Goal: Task Accomplishment & Management: Use online tool/utility

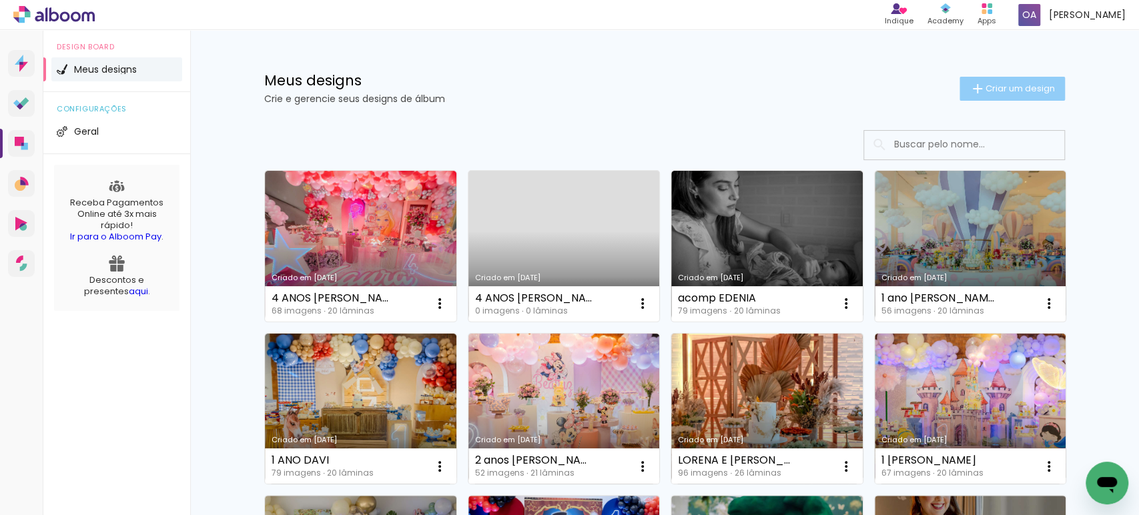
click at [1022, 94] on paper-button "Criar um design" at bounding box center [1012, 89] width 105 height 24
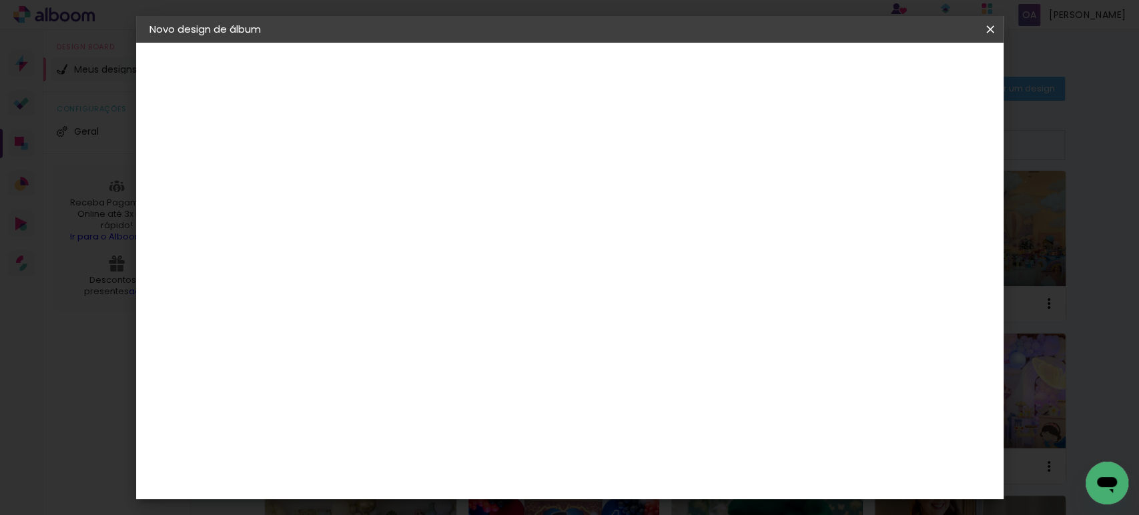
click at [368, 181] on input at bounding box center [368, 179] width 0 height 21
type input "1 anos Davi"
type paper-input "1 anos Davi"
click at [0, 0] on slot "Avançar" at bounding box center [0, 0] width 0 height 0
drag, startPoint x: 1135, startPoint y: 107, endPoint x: 1134, endPoint y: 148, distance: 41.4
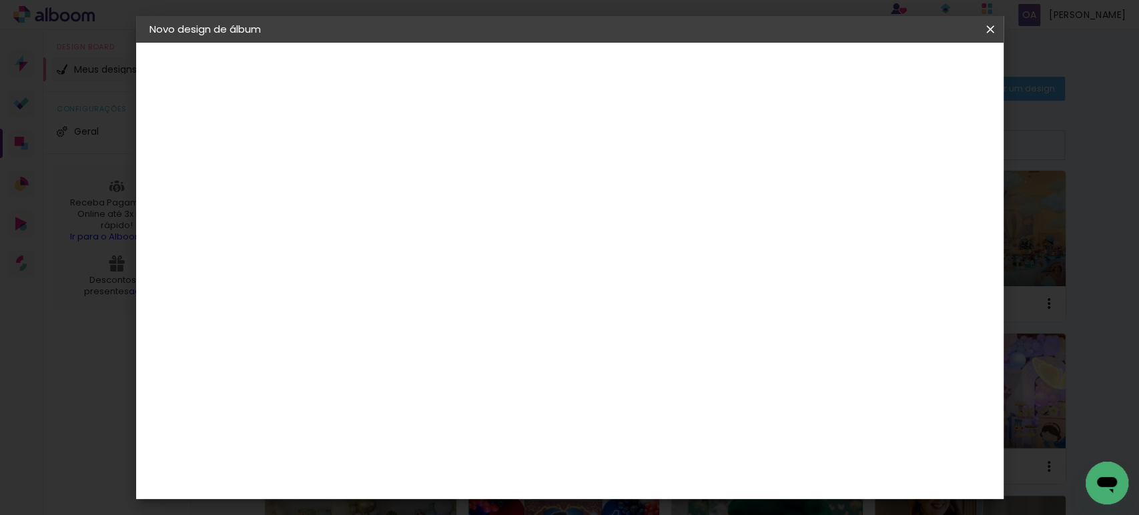
click at [1134, 148] on iron-overlay-backdrop at bounding box center [569, 257] width 1139 height 515
click at [363, 414] on div "Matrix" at bounding box center [374, 419] width 33 height 11
click at [0, 0] on slot "Avançar" at bounding box center [0, 0] width 0 height 0
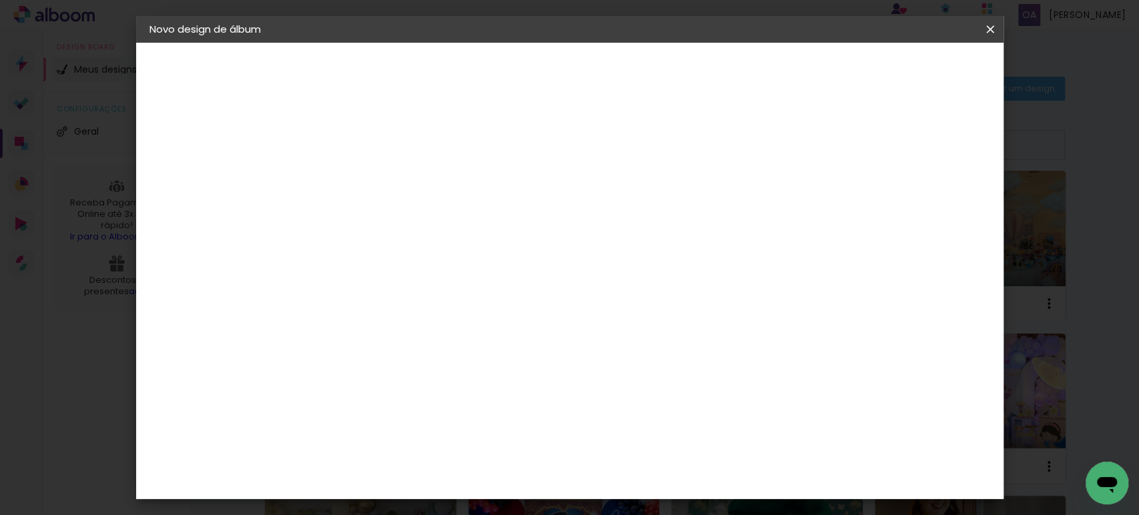
click at [458, 328] on span "20 × 20" at bounding box center [427, 345] width 62 height 35
click at [0, 0] on slot "Avançar" at bounding box center [0, 0] width 0 height 0
click at [789, 73] on span "Iniciar design" at bounding box center [758, 70] width 61 height 9
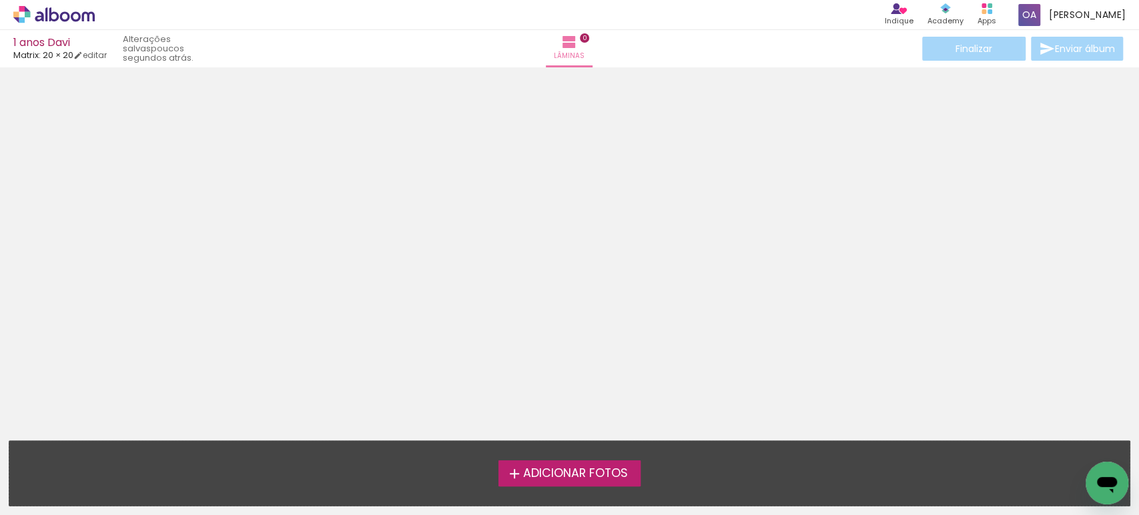
click at [533, 473] on span "Adicionar Fotos" at bounding box center [575, 474] width 105 height 12
click at [0, 0] on input "file" at bounding box center [0, 0] width 0 height 0
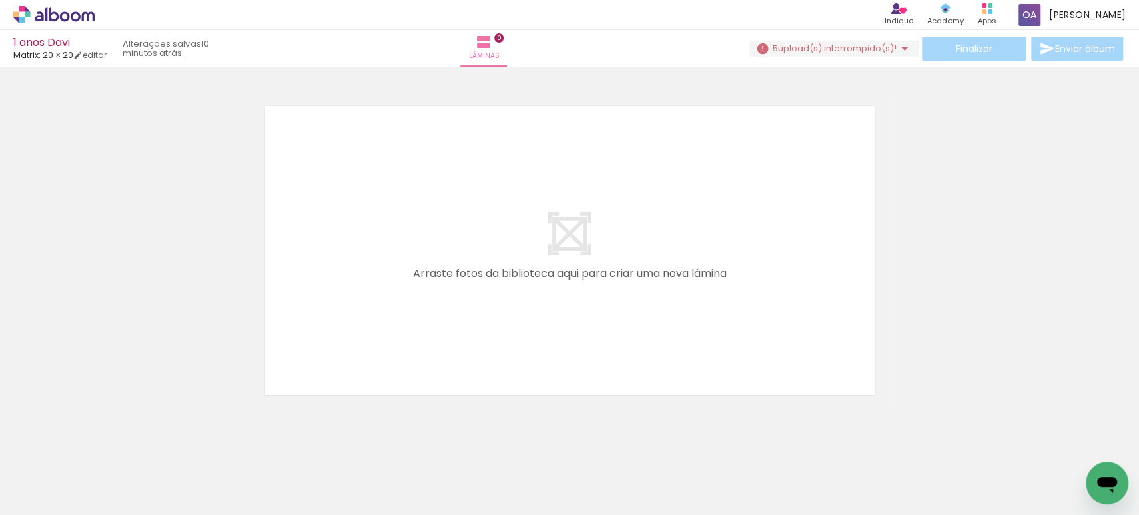
click at [897, 47] on iron-icon at bounding box center [905, 49] width 16 height 16
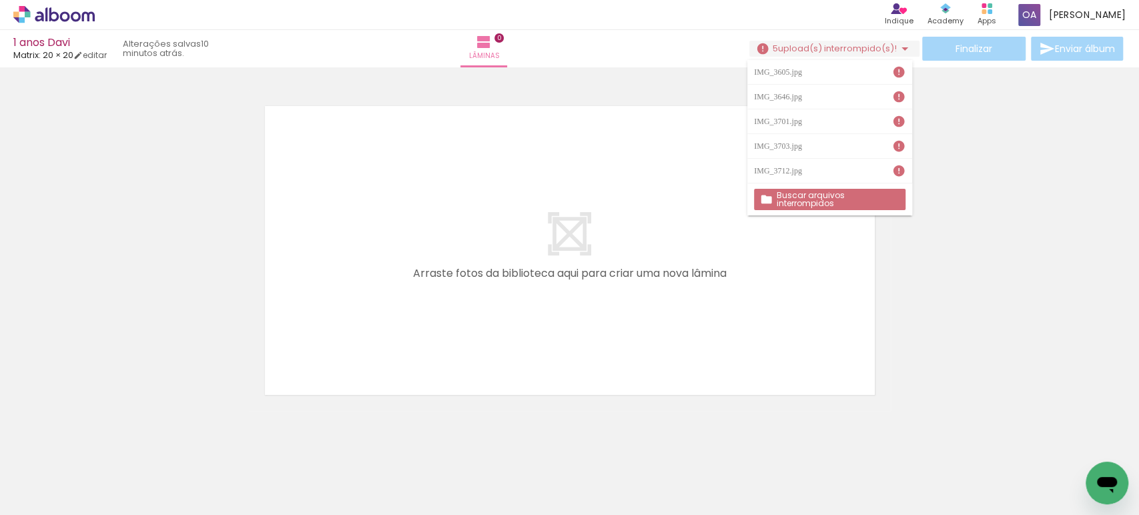
click at [784, 189] on paper-button "Buscar arquivos interrompidos" at bounding box center [829, 199] width 151 height 21
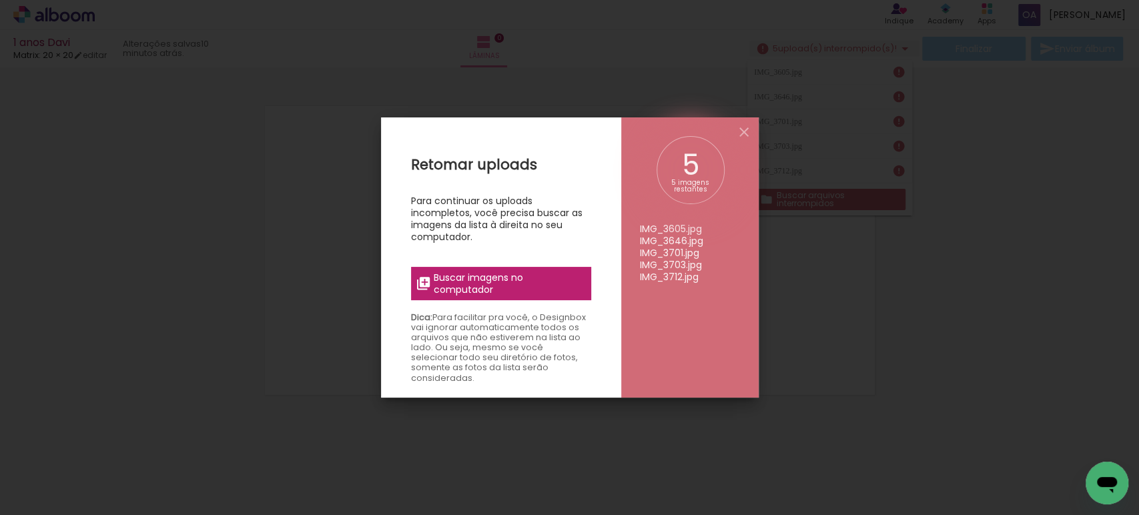
click at [466, 262] on div "Retomar uploads Para continuar os uploads incompletos, você precisa buscar as i…" at bounding box center [501, 374] width 240 height 515
click at [467, 268] on label "Buscar imagens no computador" at bounding box center [501, 283] width 180 height 33
click at [0, 0] on input "file" at bounding box center [0, 0] width 0 height 0
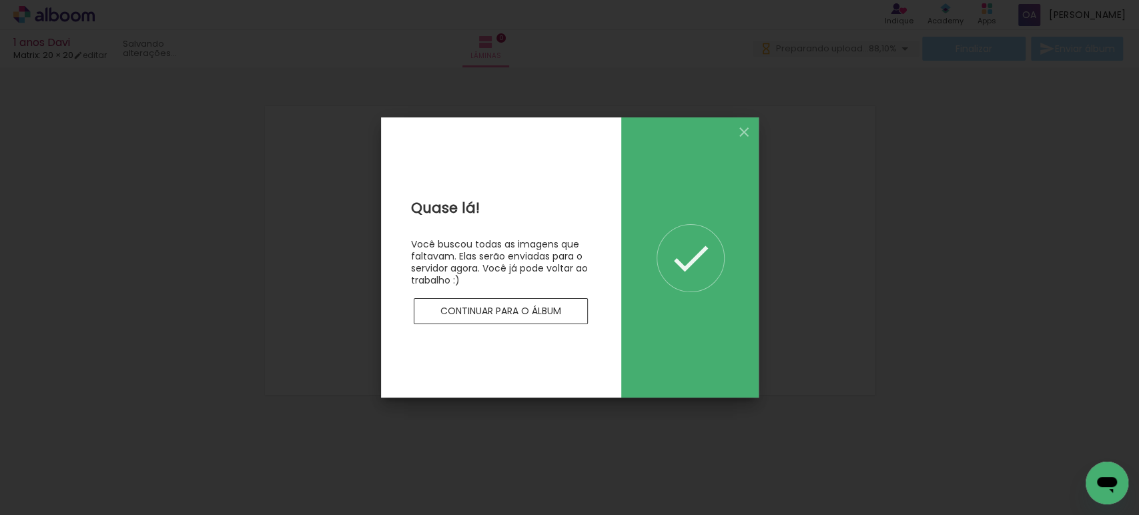
click at [1059, 175] on iron-overlay-backdrop at bounding box center [569, 257] width 1139 height 515
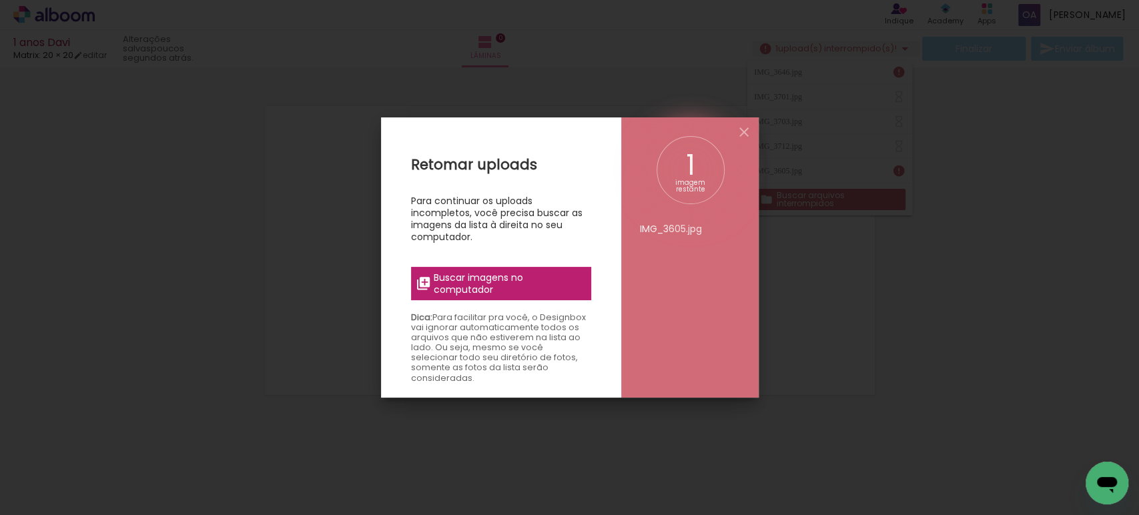
click at [467, 286] on span "Buscar imagens no computador" at bounding box center [508, 284] width 149 height 24
click at [0, 0] on input "file" at bounding box center [0, 0] width 0 height 0
click at [741, 129] on iron-icon at bounding box center [744, 132] width 16 height 16
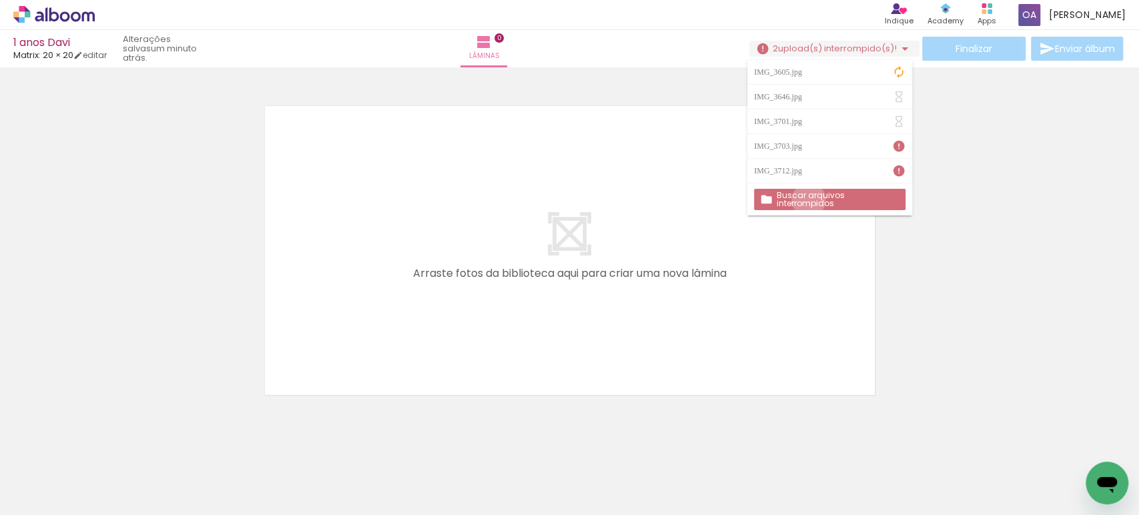
click at [0, 0] on slot "Buscar arquivos interrompidos" at bounding box center [0, 0] width 0 height 0
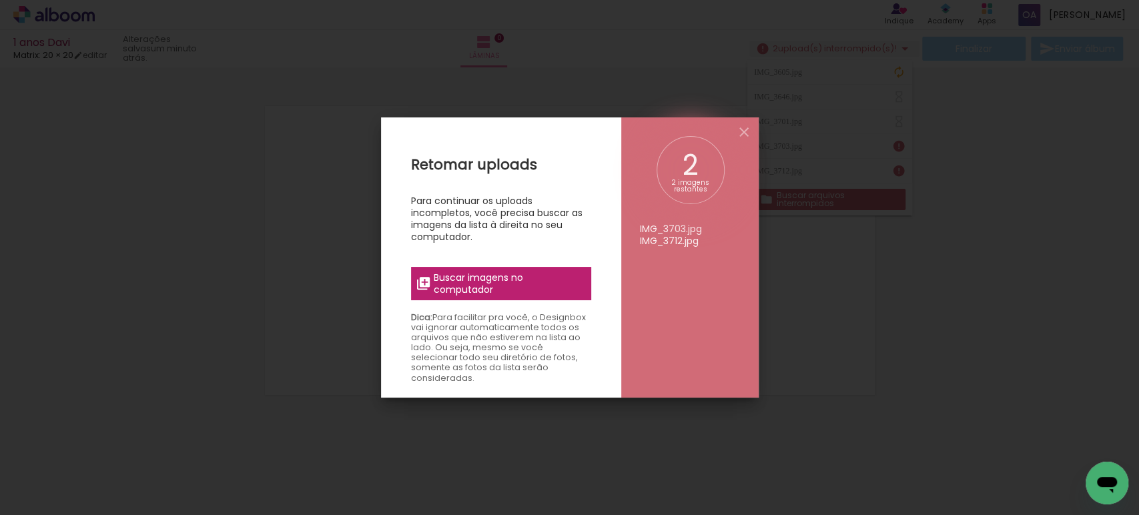
click at [487, 282] on span "Buscar imagens no computador" at bounding box center [508, 284] width 149 height 24
click at [0, 0] on input "file" at bounding box center [0, 0] width 0 height 0
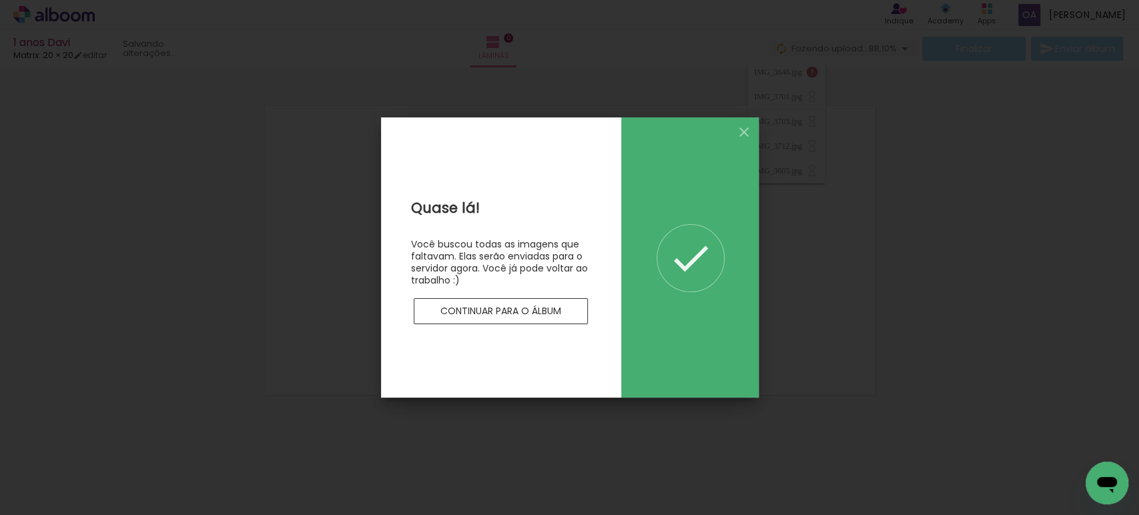
click at [539, 302] on paper-button "Continuar para o álbum" at bounding box center [501, 311] width 175 height 27
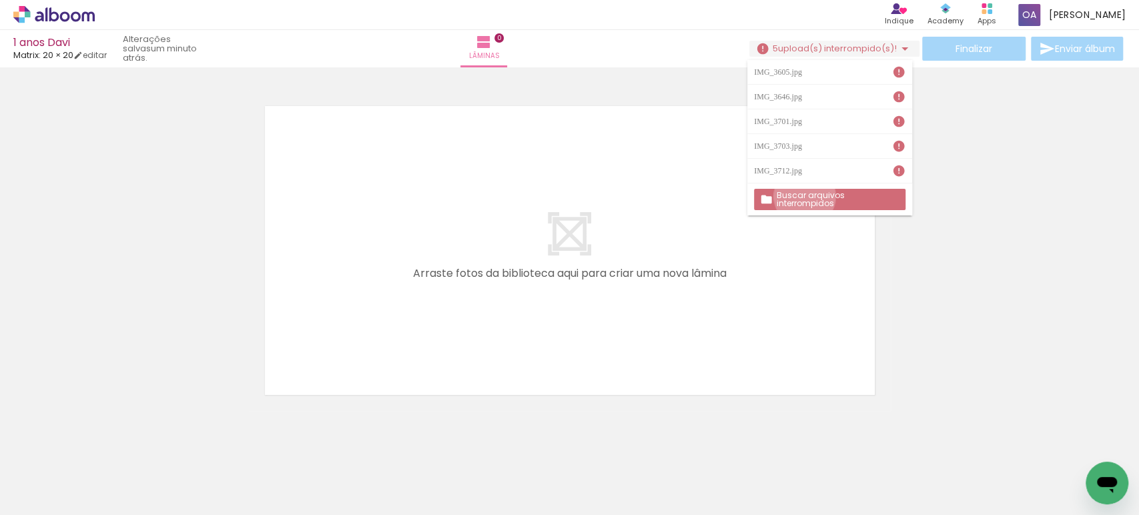
click at [0, 0] on slot "Buscar arquivos interrompidos" at bounding box center [0, 0] width 0 height 0
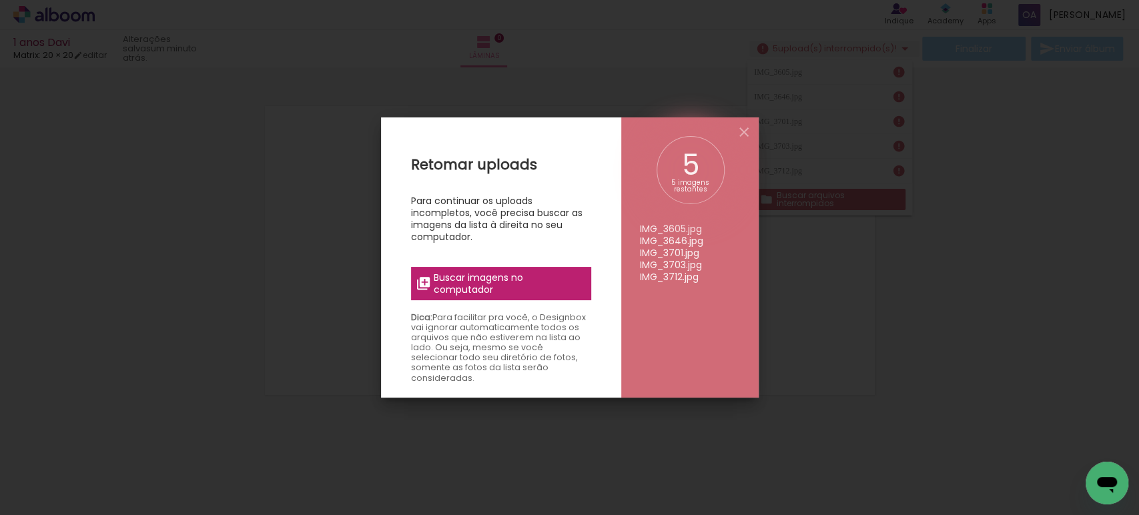
click at [468, 286] on span "Buscar imagens no computador" at bounding box center [508, 284] width 149 height 24
click at [0, 0] on input "file" at bounding box center [0, 0] width 0 height 0
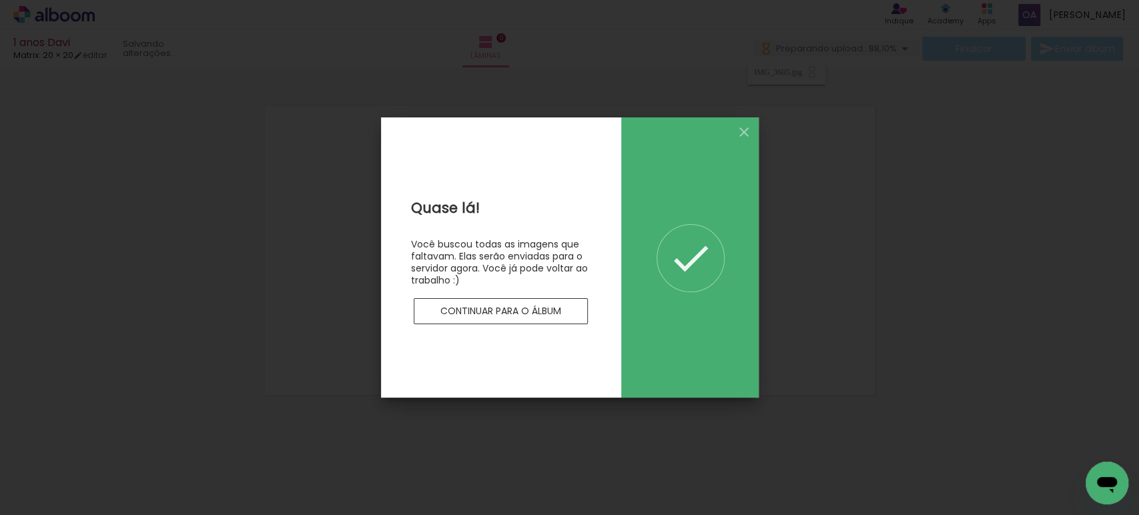
click at [0, 0] on slot "Continuar para o álbum" at bounding box center [0, 0] width 0 height 0
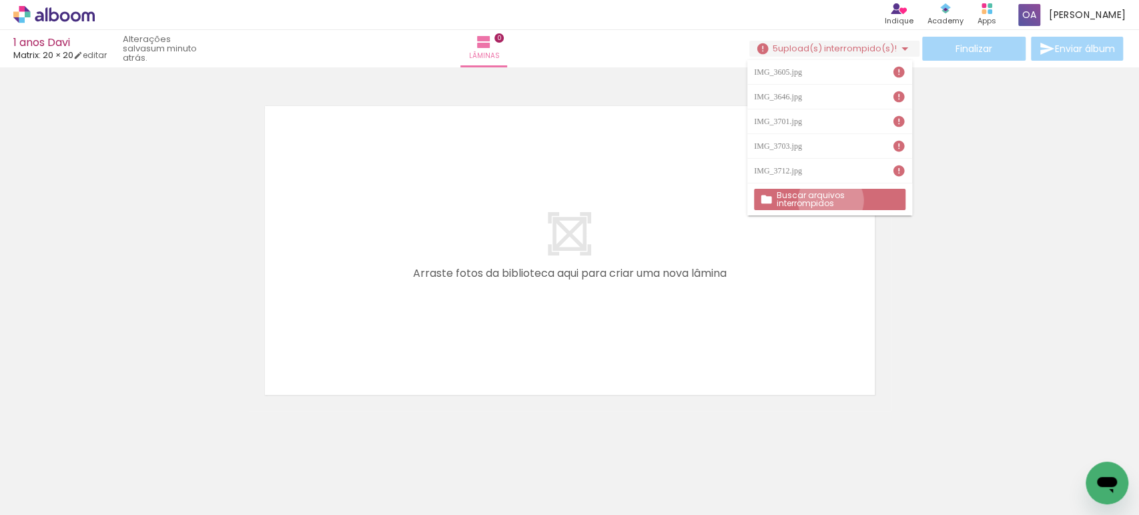
click at [0, 0] on slot "Buscar arquivos interrompidos" at bounding box center [0, 0] width 0 height 0
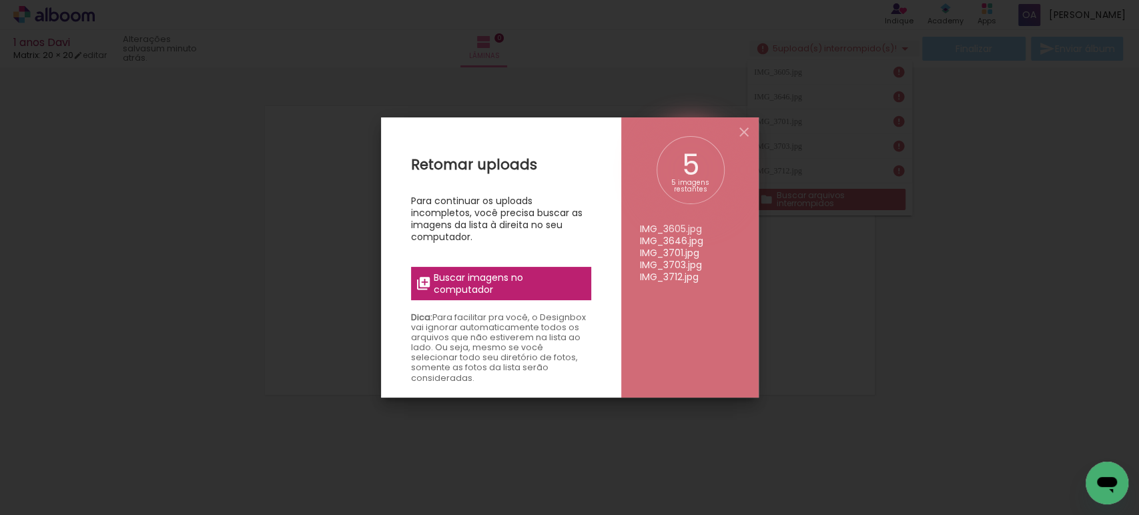
click at [508, 278] on span "Buscar imagens no computador" at bounding box center [508, 284] width 149 height 24
click at [0, 0] on input "file" at bounding box center [0, 0] width 0 height 0
click at [747, 134] on iron-icon at bounding box center [744, 132] width 16 height 16
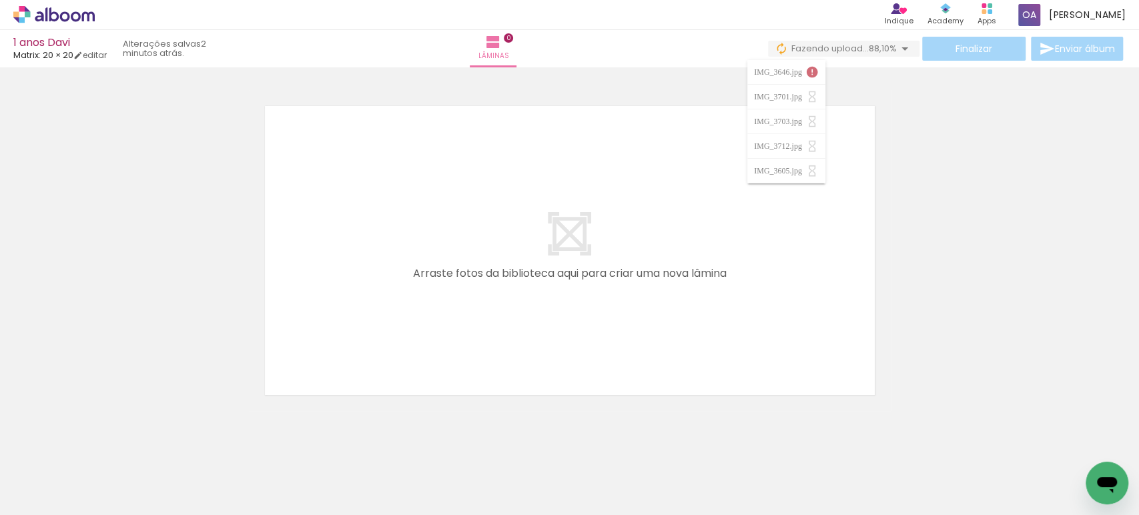
scroll to position [0, 2114]
click at [777, 47] on iron-icon at bounding box center [781, 48] width 13 height 13
click at [775, 44] on iron-icon at bounding box center [781, 48] width 13 height 13
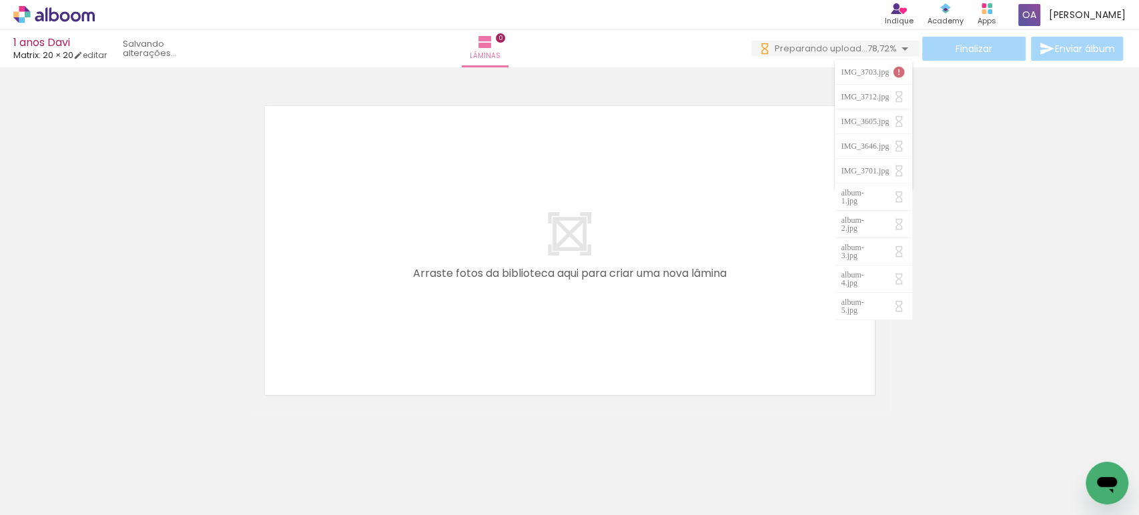
scroll to position [0, 2487]
click at [687, 448] on iron-icon at bounding box center [682, 443] width 14 height 14
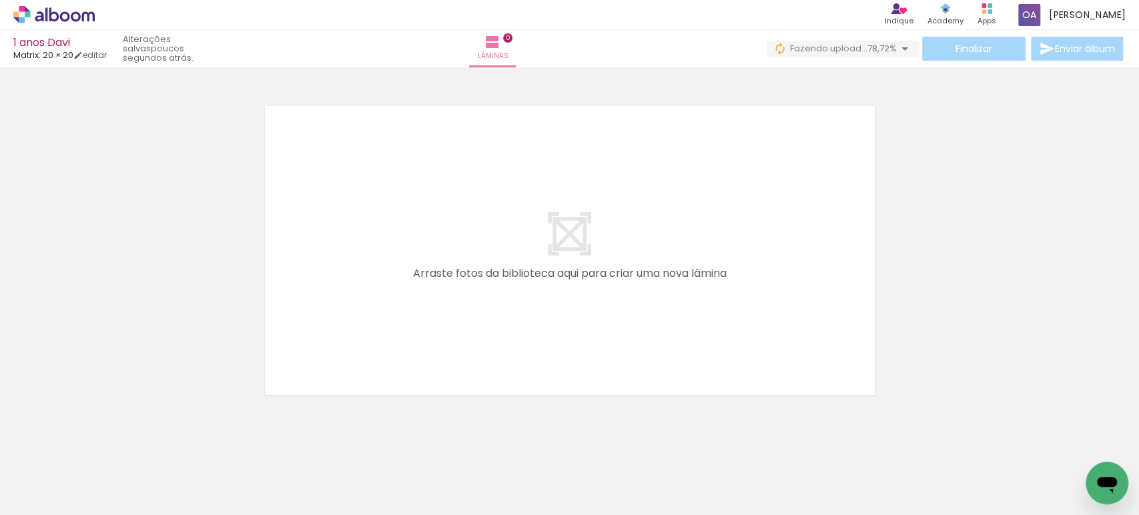
click at [686, 443] on iron-icon at bounding box center [682, 443] width 14 height 14
click at [685, 443] on iron-icon at bounding box center [682, 443] width 14 height 14
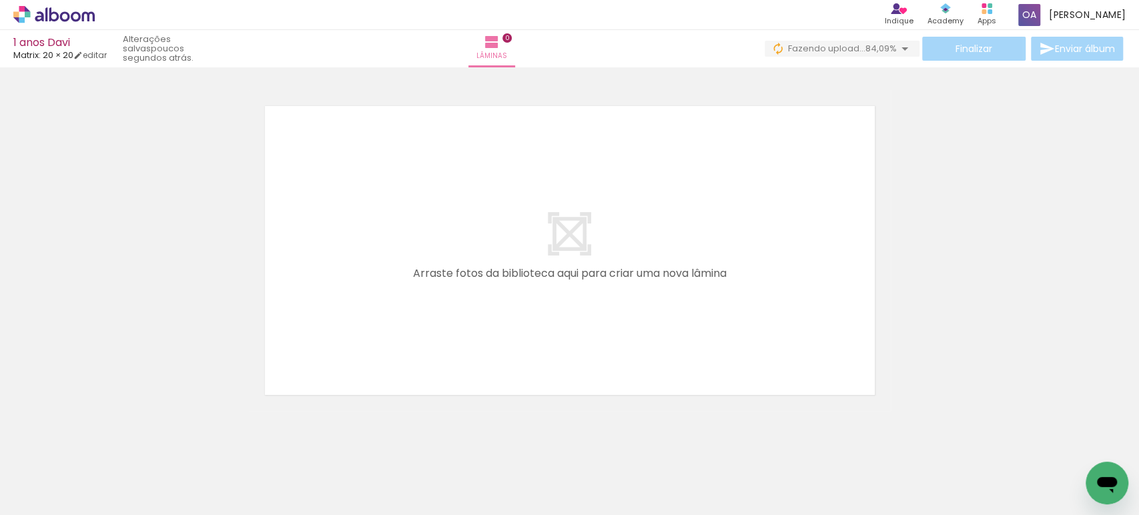
scroll to position [0, 2114]
click at [1002, 292] on div at bounding box center [569, 233] width 1139 height 355
click at [942, 469] on div at bounding box center [935, 470] width 66 height 44
click at [936, 469] on div at bounding box center [935, 470] width 66 height 44
click at [1006, 475] on div at bounding box center [1010, 470] width 66 height 44
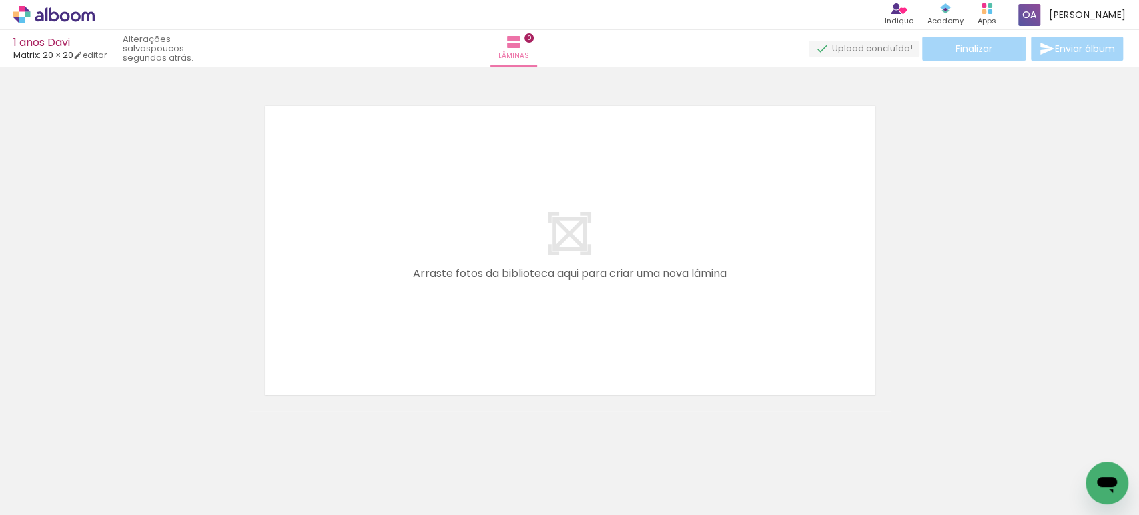
click at [1062, 469] on div at bounding box center [1085, 470] width 66 height 44
drag, startPoint x: 422, startPoint y: 471, endPoint x: 494, endPoint y: 272, distance: 211.5
click at [494, 272] on quentale-workspace at bounding box center [569, 257] width 1139 height 515
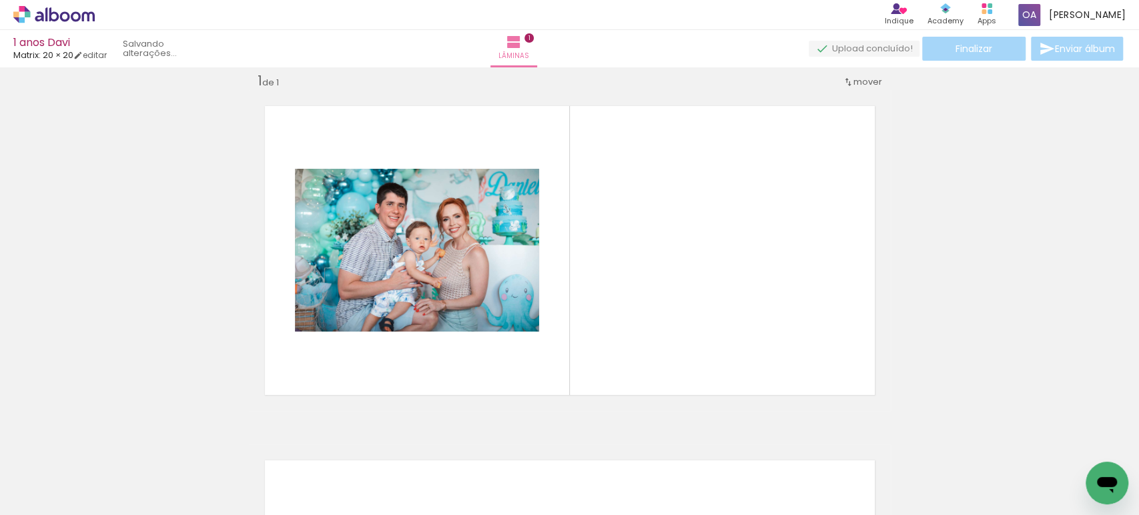
scroll to position [16, 0]
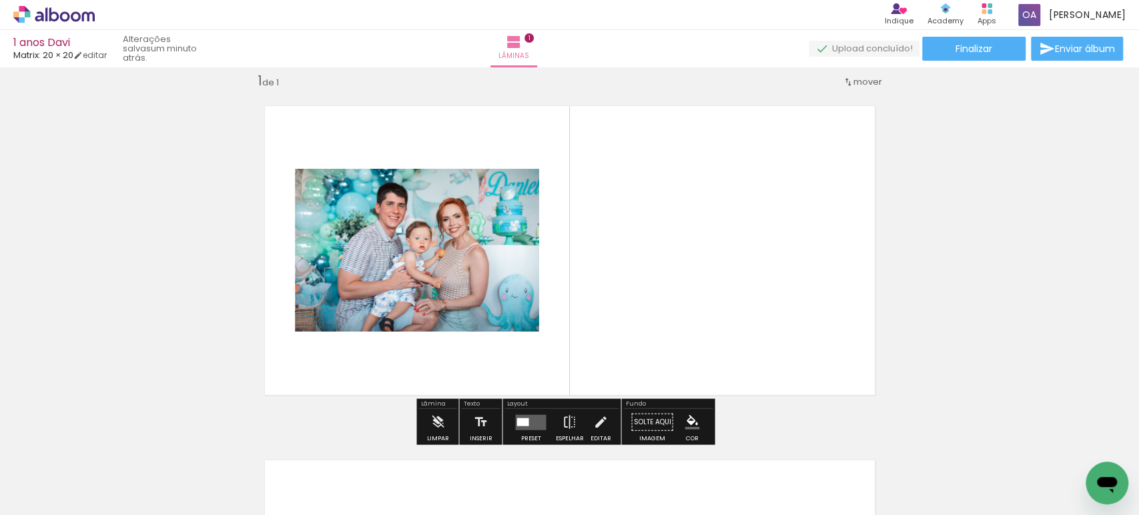
click at [523, 423] on div at bounding box center [523, 422] width 12 height 8
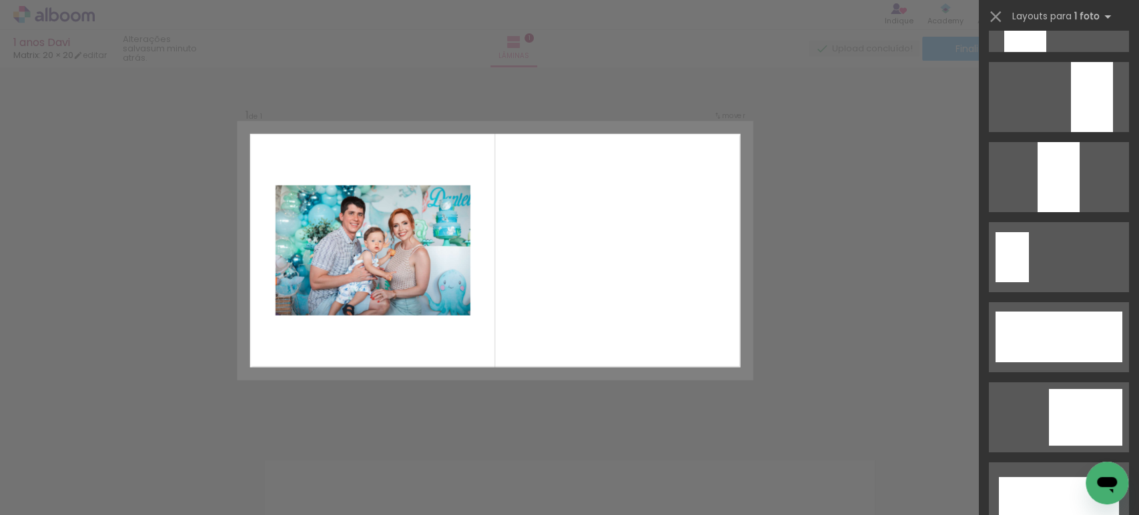
scroll to position [3359, 0]
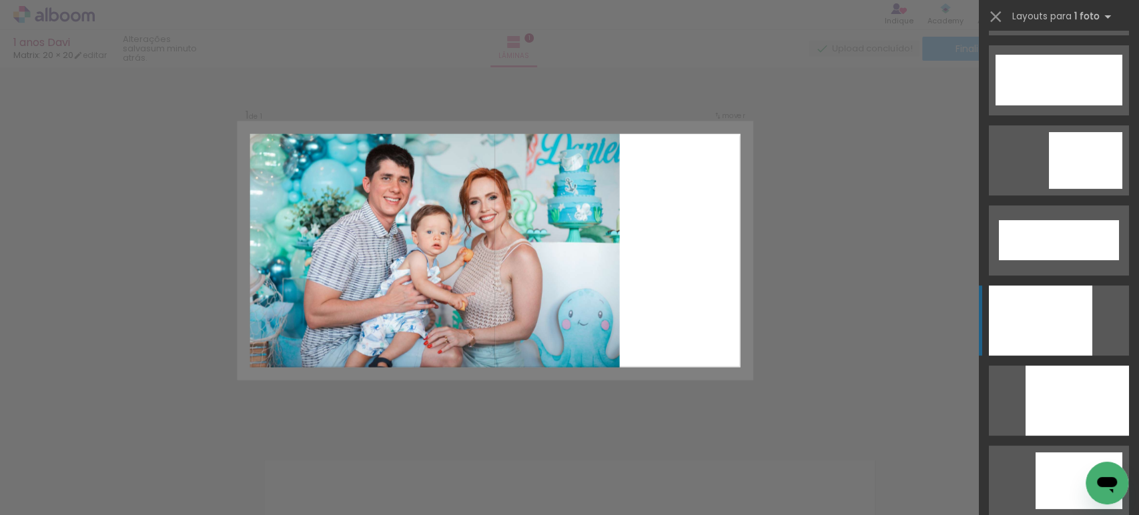
click at [1062, 313] on div at bounding box center [1040, 321] width 103 height 70
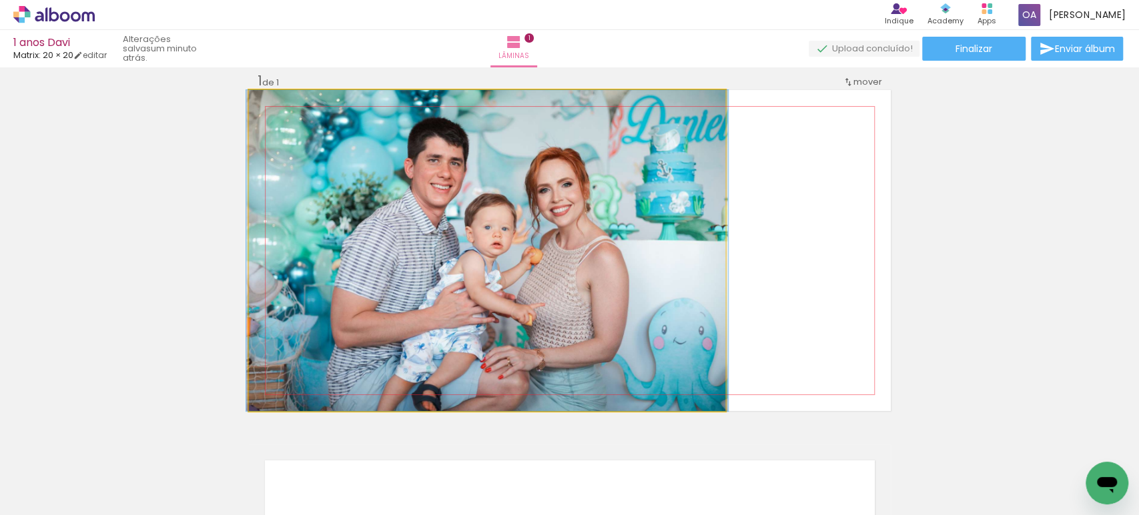
click at [475, 245] on quentale-photo at bounding box center [487, 250] width 477 height 321
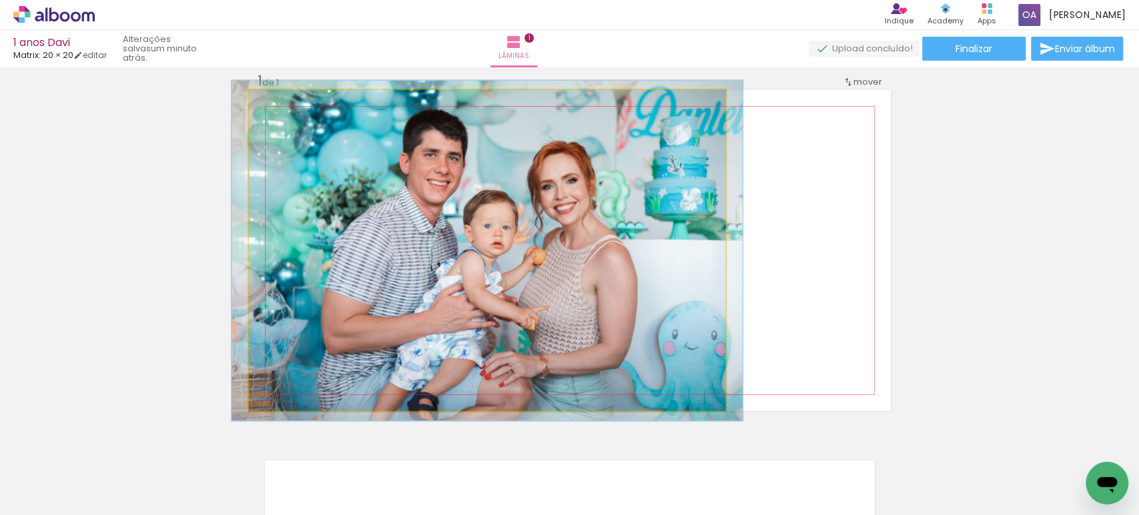
type paper-slider "106"
click at [280, 105] on div at bounding box center [283, 104] width 12 height 12
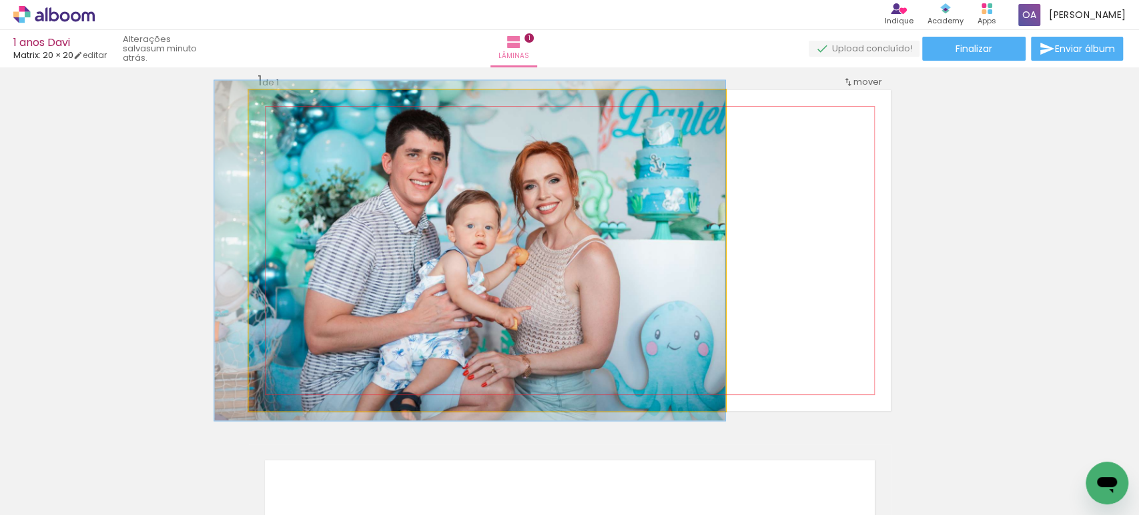
drag, startPoint x: 475, startPoint y: 202, endPoint x: 431, endPoint y: 202, distance: 44.0
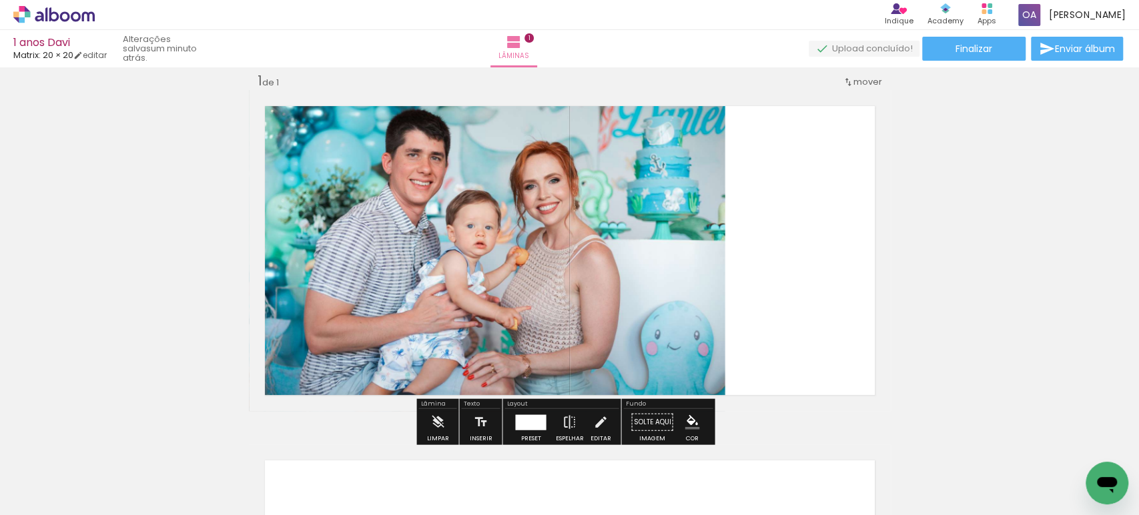
click at [1010, 274] on div "Inserir lâmina 1 de 1" at bounding box center [569, 410] width 1139 height 709
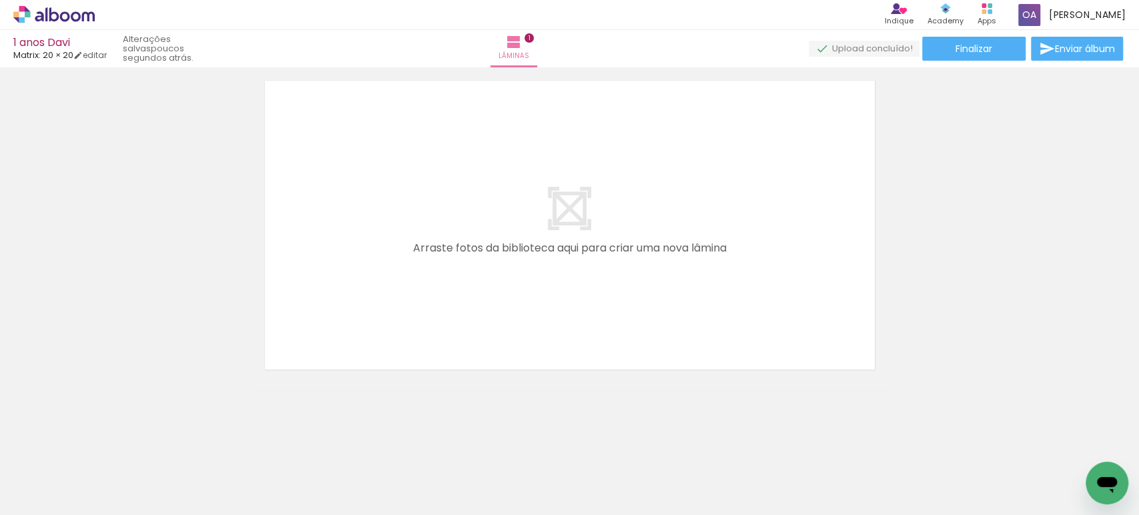
scroll to position [0, 0]
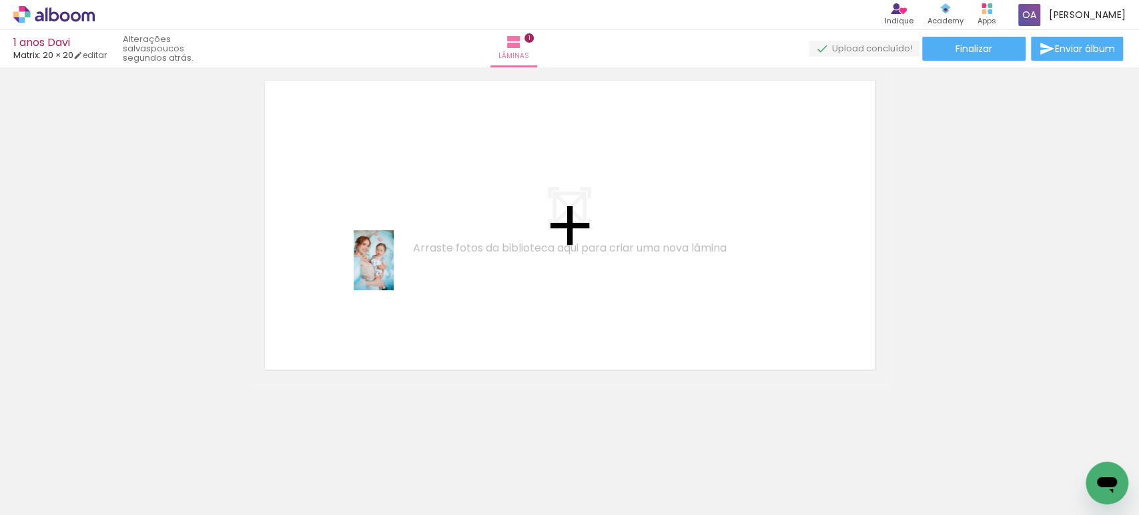
drag, startPoint x: 139, startPoint y: 479, endPoint x: 394, endPoint y: 270, distance: 328.7
click at [394, 270] on quentale-workspace at bounding box center [569, 257] width 1139 height 515
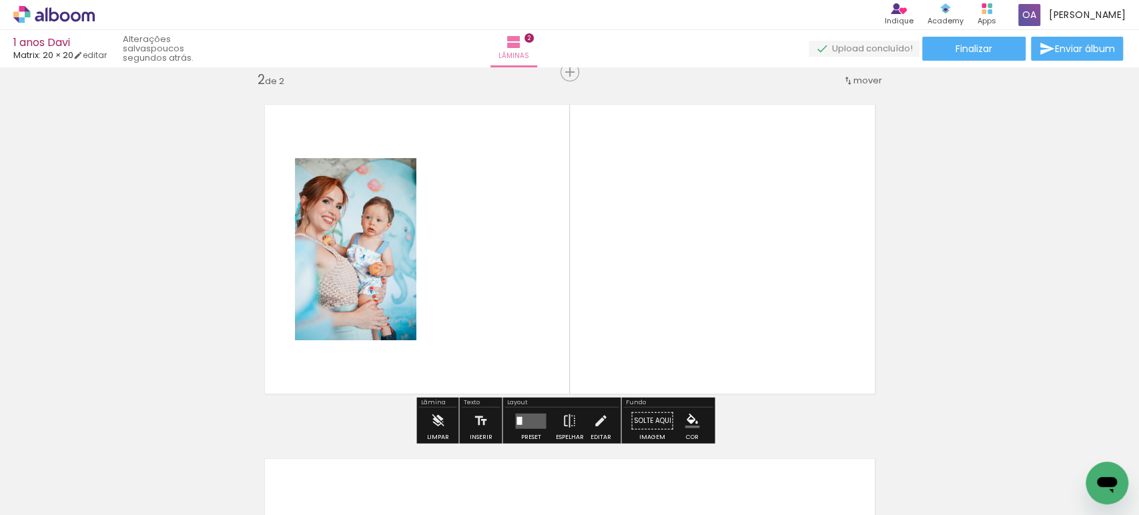
scroll to position [371, 0]
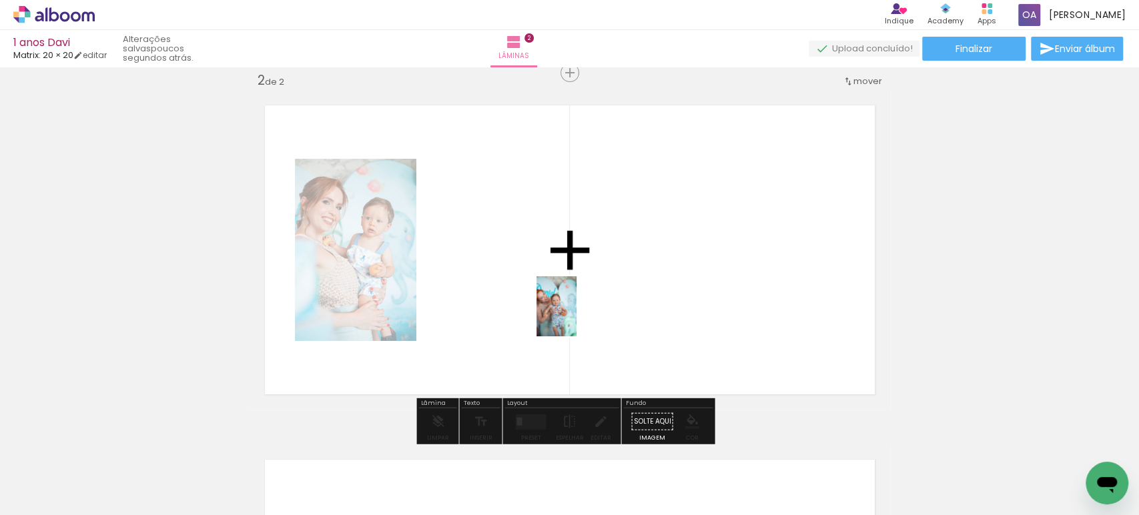
drag, startPoint x: 211, startPoint y: 482, endPoint x: 577, endPoint y: 316, distance: 401.4
click at [577, 316] on quentale-workspace at bounding box center [569, 257] width 1139 height 515
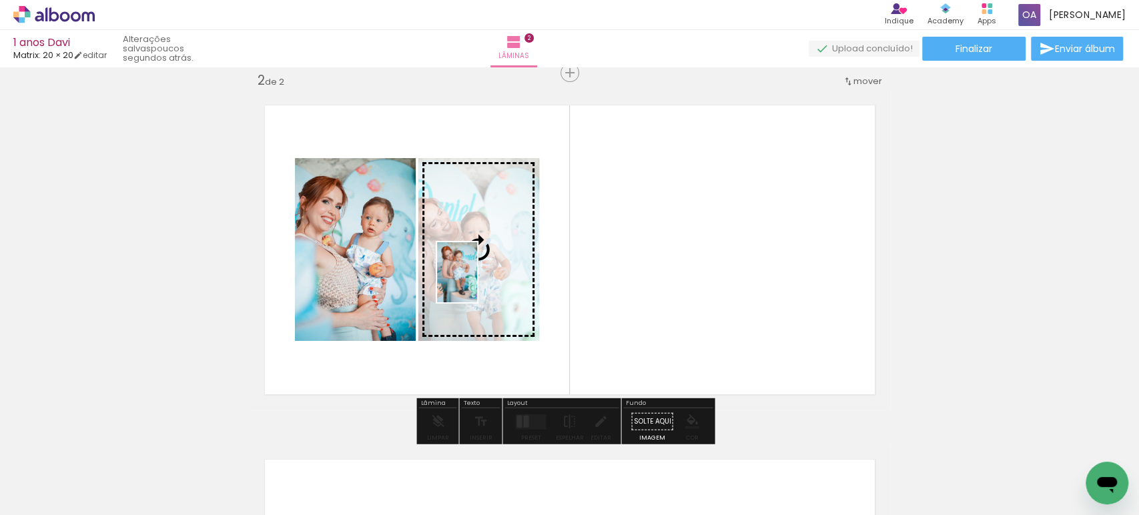
drag, startPoint x: 292, startPoint y: 475, endPoint x: 477, endPoint y: 282, distance: 267.1
click at [477, 282] on quentale-workspace at bounding box center [569, 257] width 1139 height 515
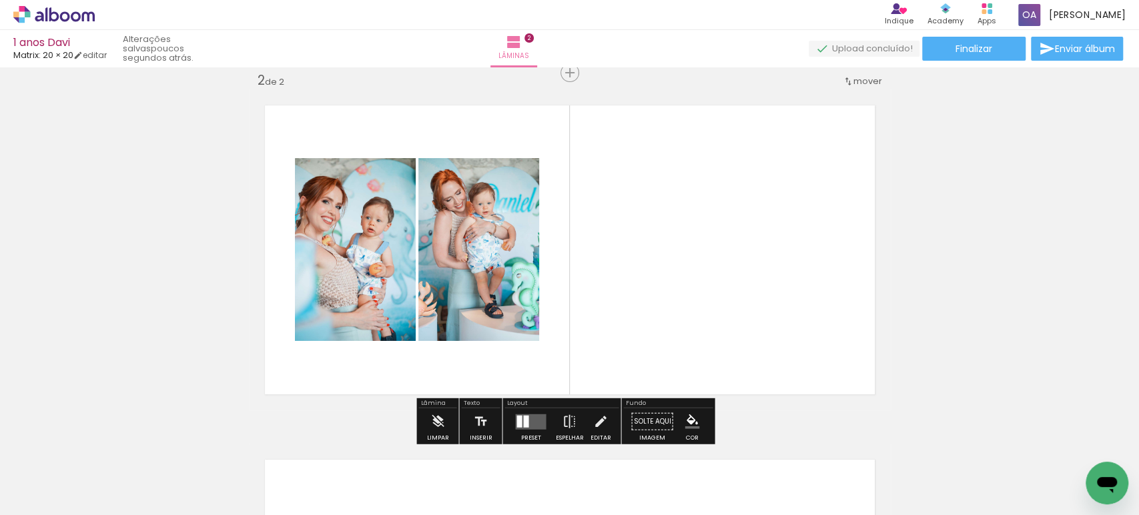
click at [536, 415] on quentale-layouter at bounding box center [530, 421] width 31 height 15
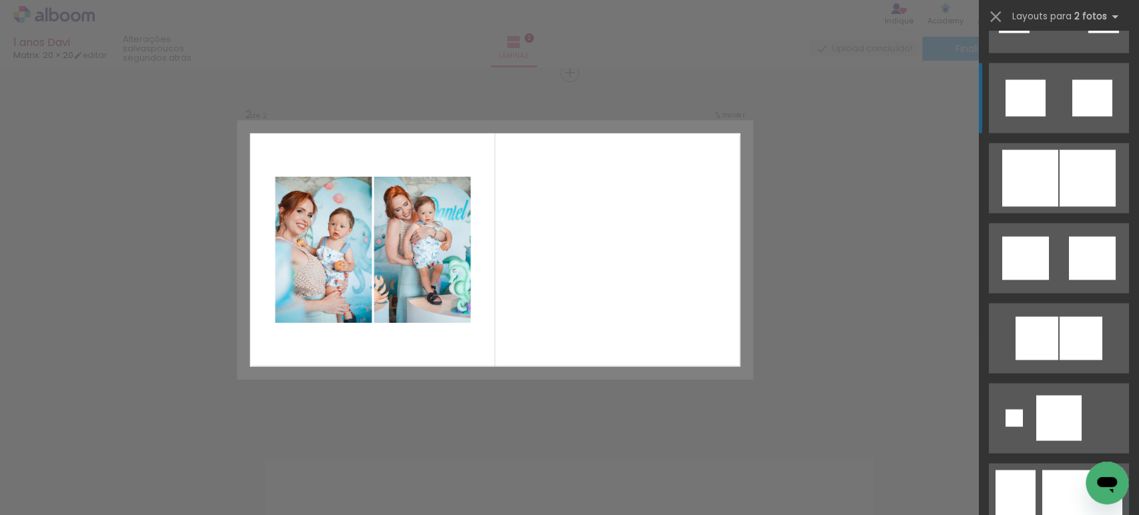
scroll to position [1640, 0]
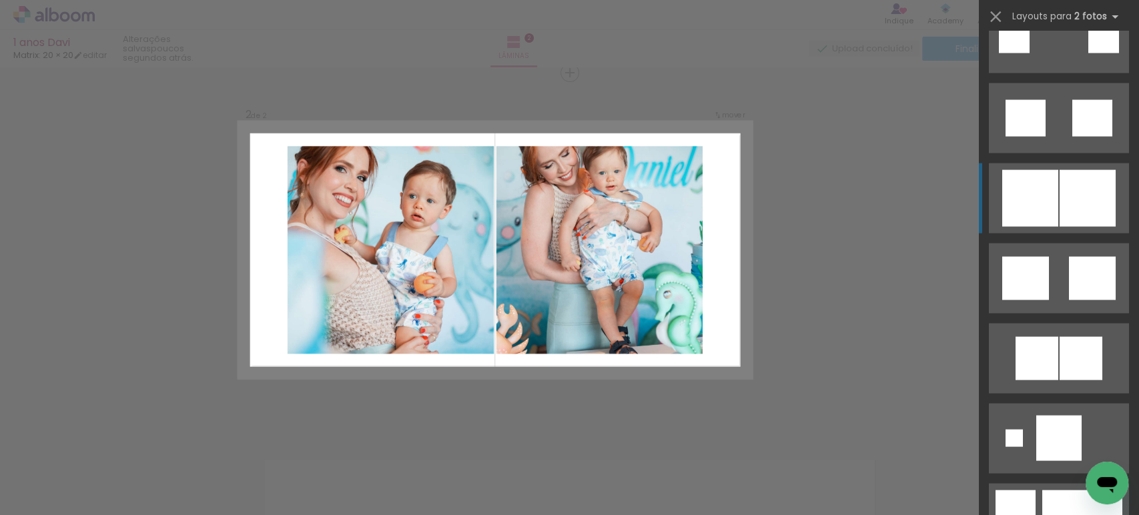
click at [1048, 197] on div at bounding box center [1030, 198] width 56 height 57
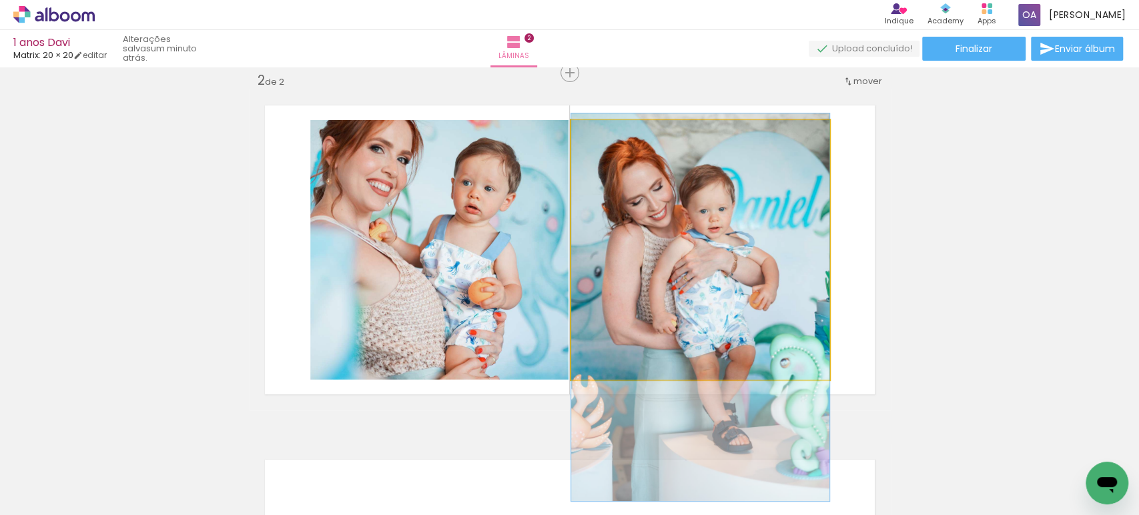
drag, startPoint x: 695, startPoint y: 200, endPoint x: 700, endPoint y: 257, distance: 57.6
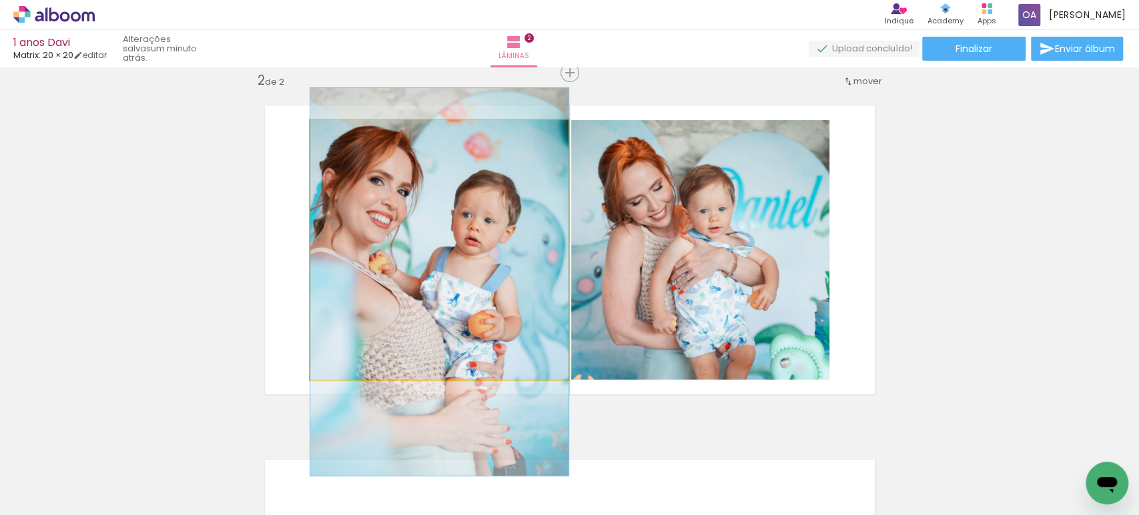
drag, startPoint x: 436, startPoint y: 205, endPoint x: 447, endPoint y: 237, distance: 33.8
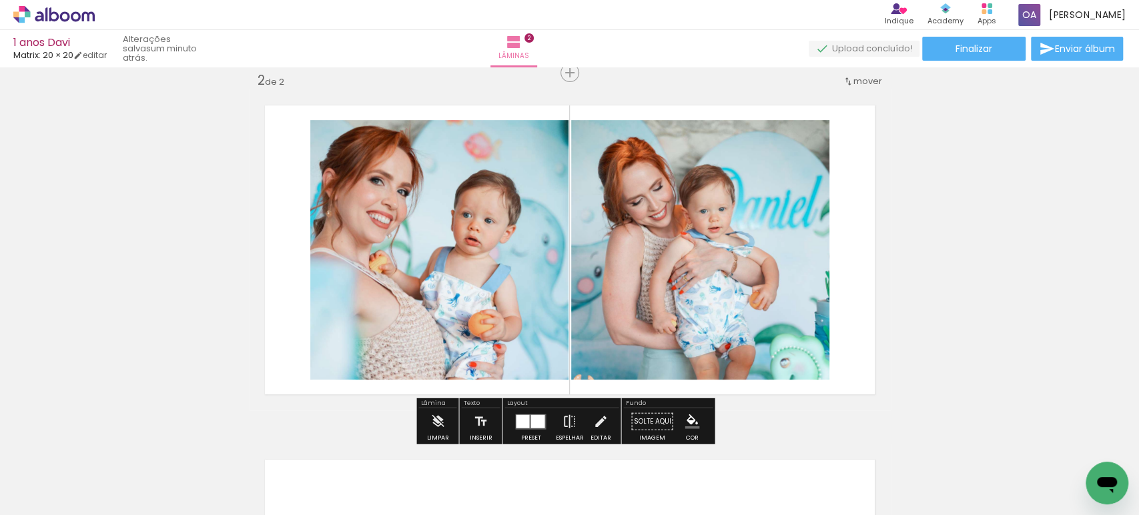
click at [930, 228] on div "Inserir lâmina 1 de 2 Inserir lâmina 2 de 2" at bounding box center [569, 233] width 1139 height 1064
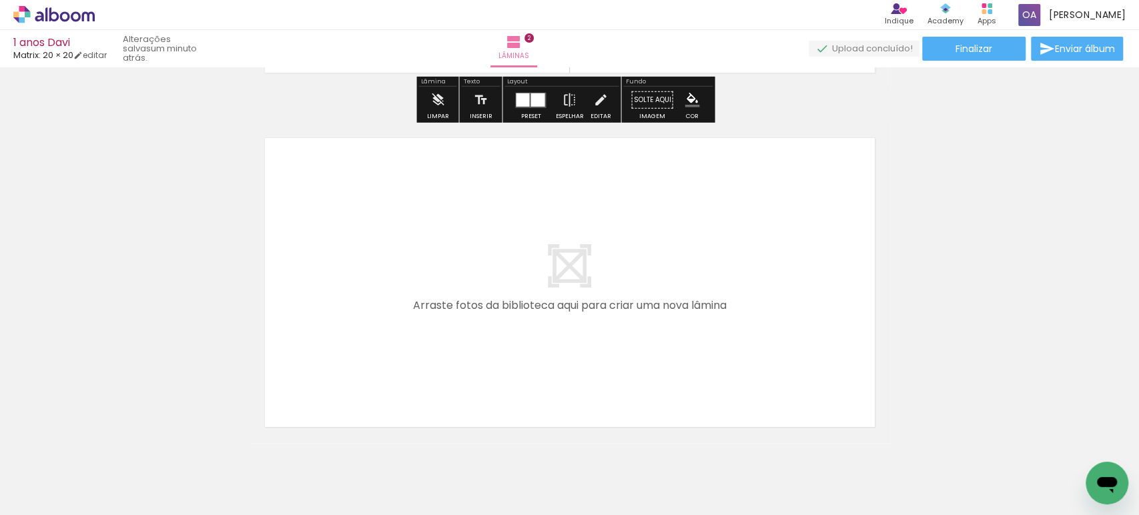
scroll to position [750, 0]
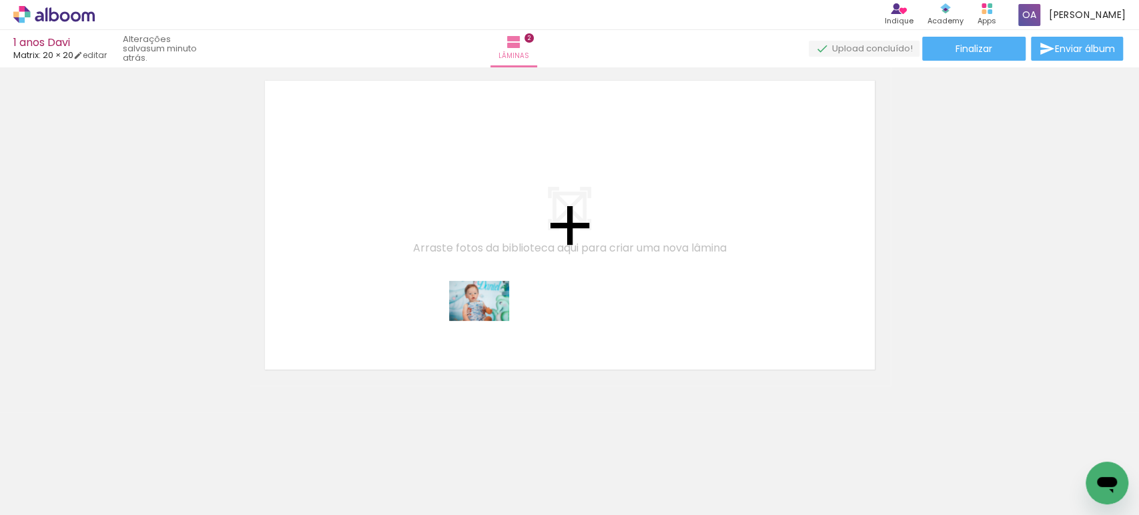
drag, startPoint x: 350, startPoint y: 466, endPoint x: 490, endPoint y: 319, distance: 202.5
click at [490, 319] on quentale-workspace at bounding box center [569, 257] width 1139 height 515
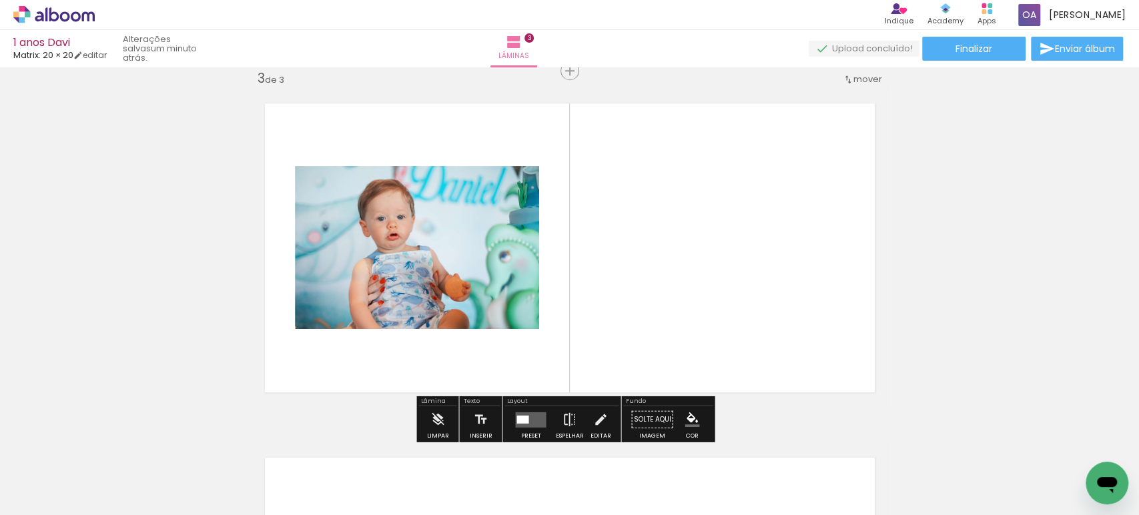
scroll to position [725, 0]
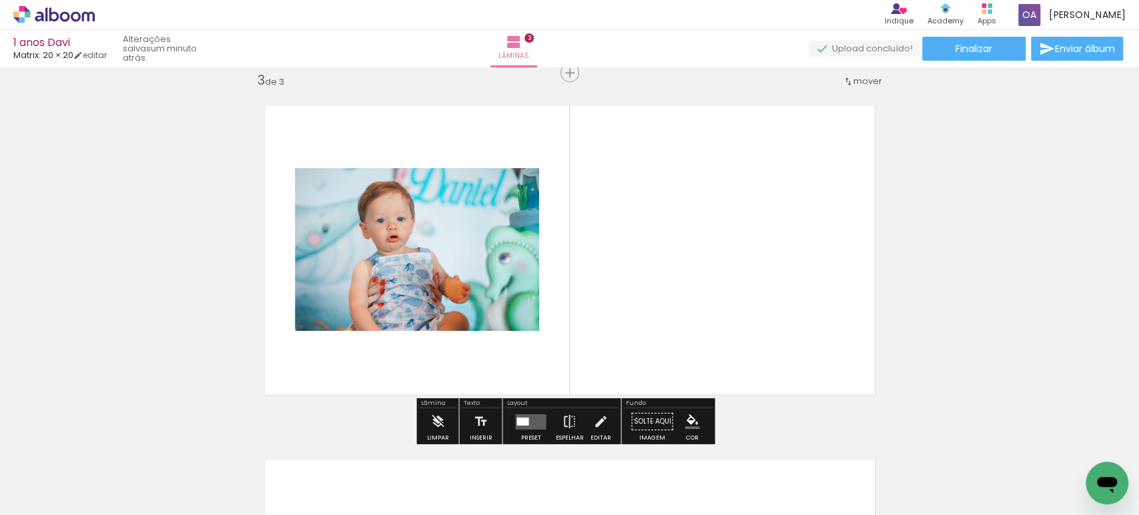
click at [525, 425] on quentale-layouter at bounding box center [530, 421] width 31 height 15
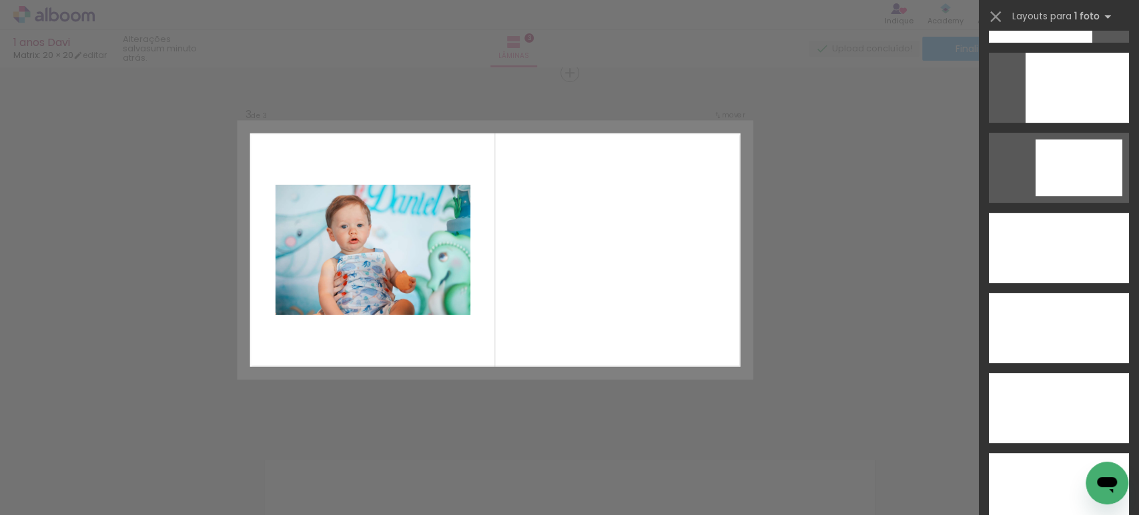
scroll to position [3678, 0]
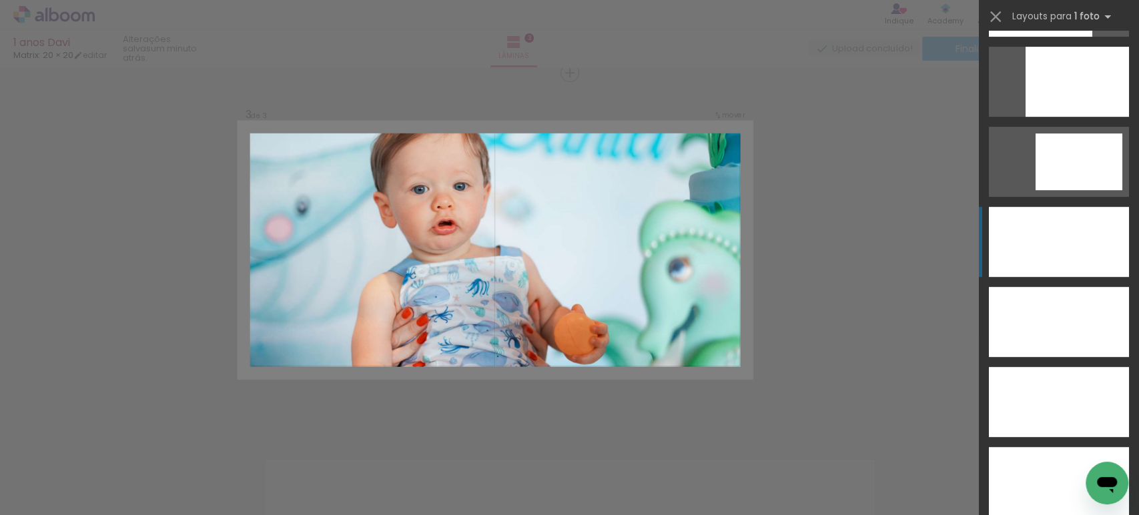
click at [1056, 228] on div at bounding box center [1059, 242] width 140 height 70
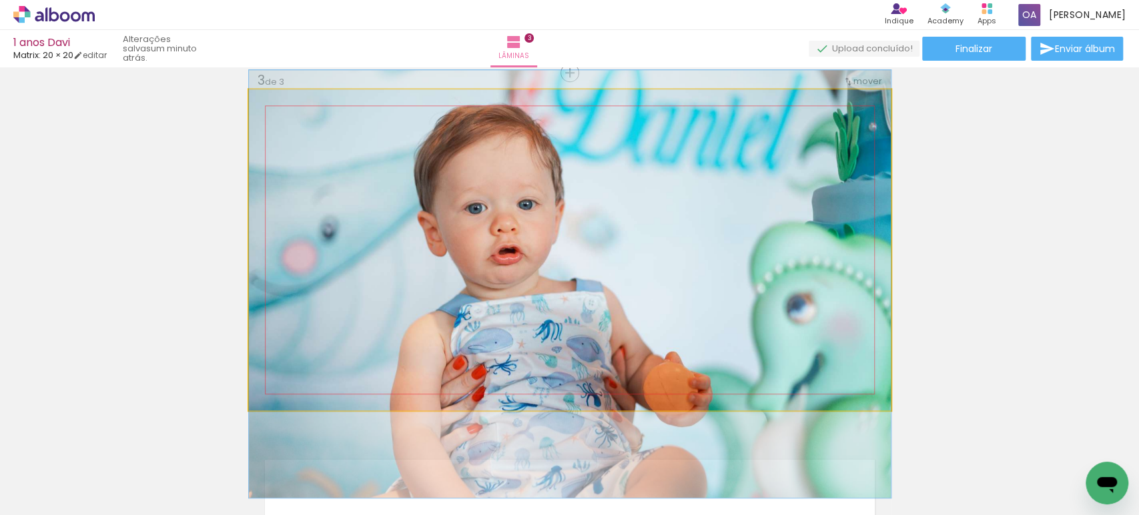
drag, startPoint x: 702, startPoint y: 205, endPoint x: 697, endPoint y: 239, distance: 34.5
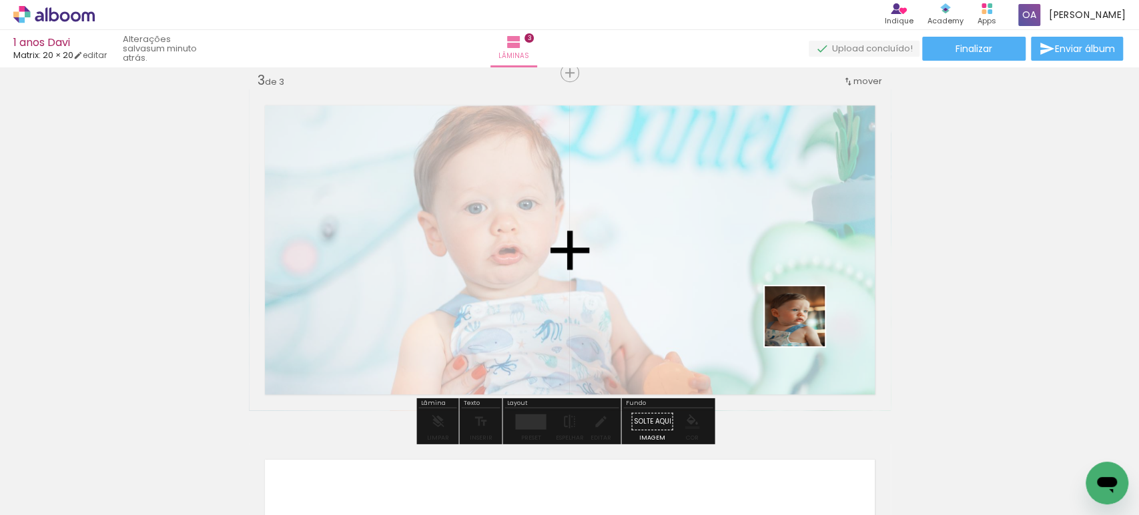
drag, startPoint x: 816, startPoint y: 485, endPoint x: 805, endPoint y: 326, distance: 158.5
click at [805, 326] on quentale-workspace at bounding box center [569, 257] width 1139 height 515
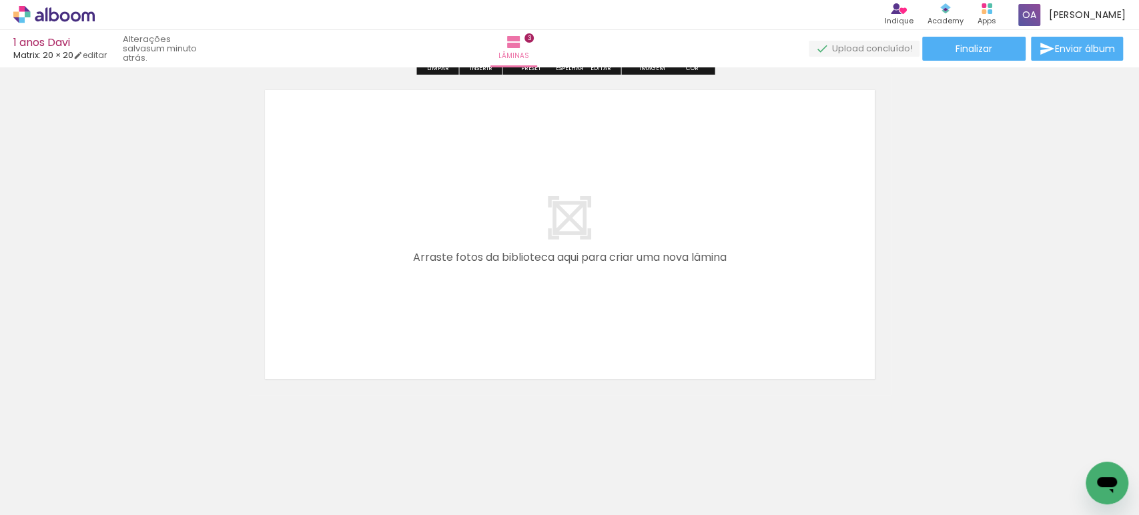
scroll to position [1085, 0]
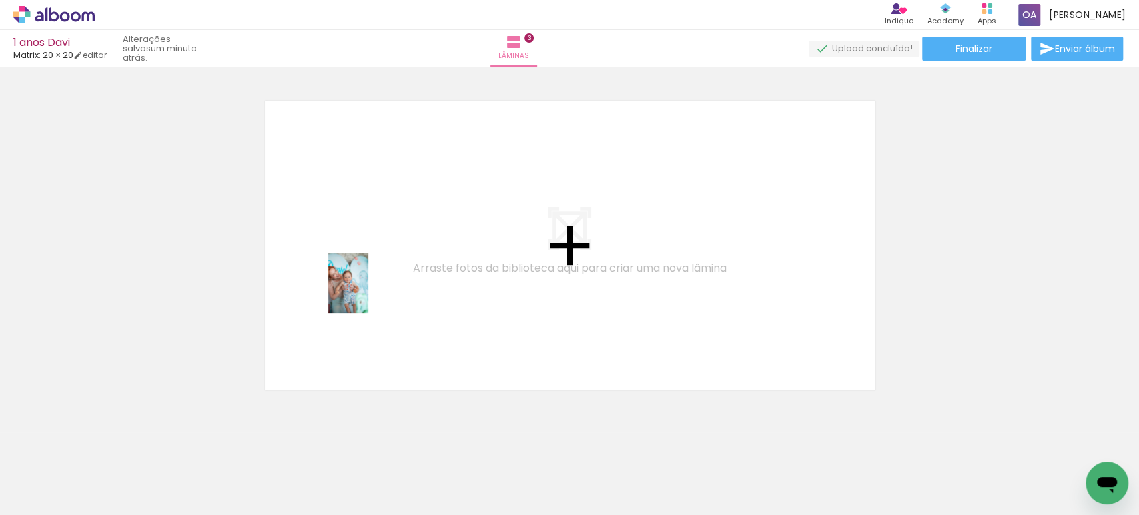
drag, startPoint x: 209, startPoint y: 485, endPoint x: 368, endPoint y: 293, distance: 249.3
click at [368, 293] on quentale-workspace at bounding box center [569, 257] width 1139 height 515
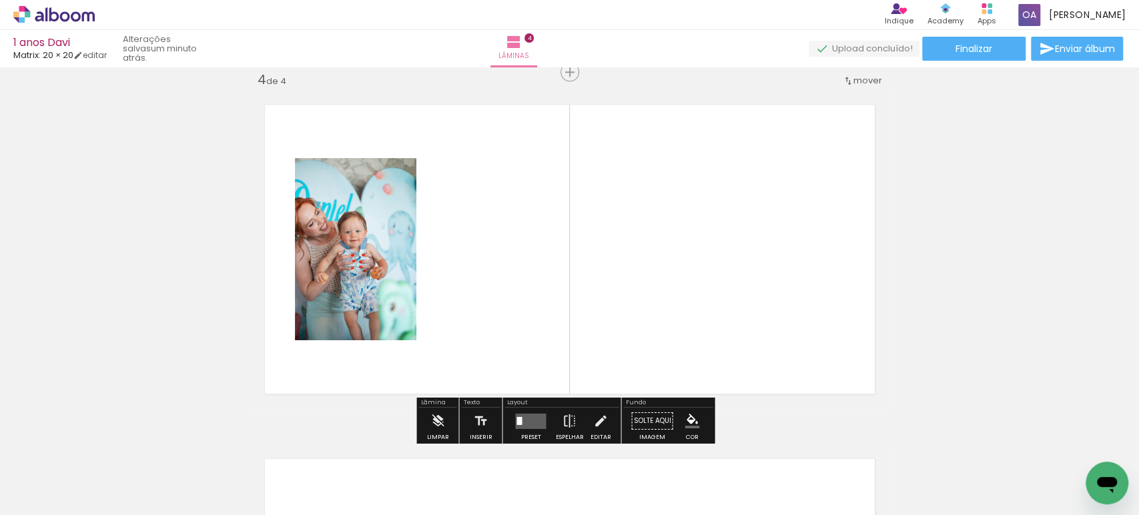
scroll to position [1080, 0]
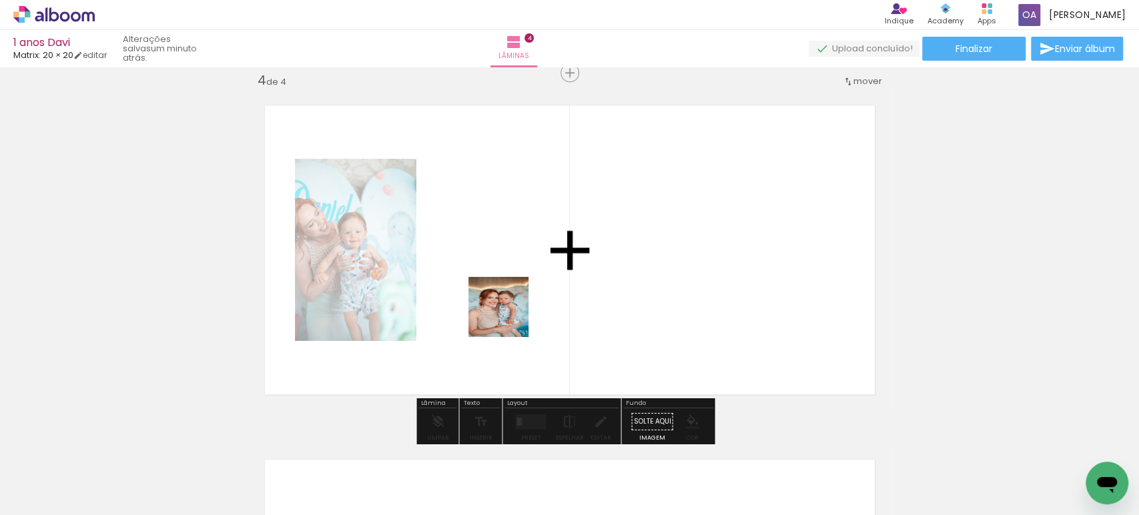
drag, startPoint x: 514, startPoint y: 477, endPoint x: 505, endPoint y: 287, distance: 190.4
click at [505, 287] on quentale-workspace at bounding box center [569, 257] width 1139 height 515
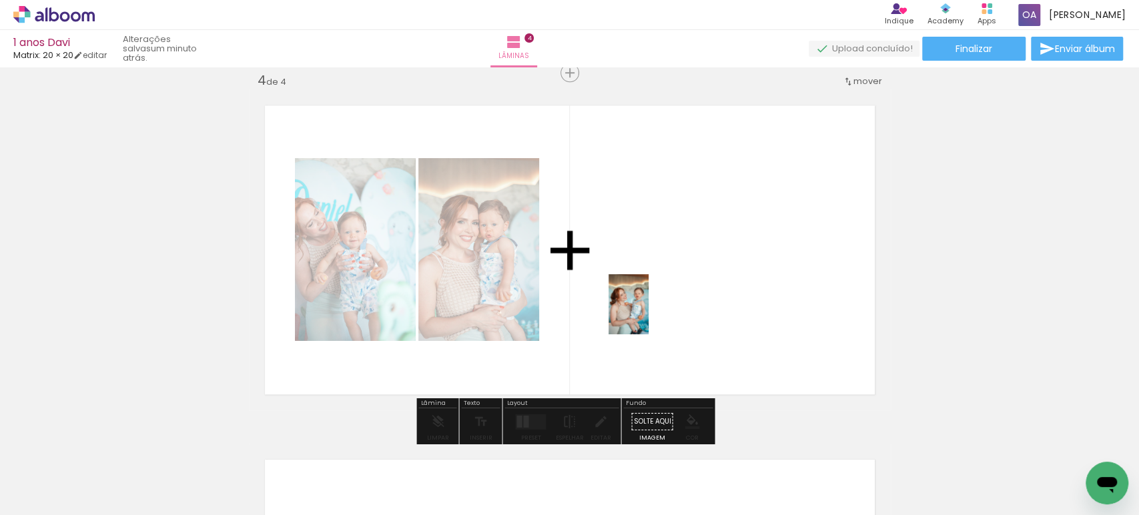
drag, startPoint x: 658, startPoint y: 474, endPoint x: 649, endPoint y: 314, distance: 159.8
click at [649, 314] on quentale-workspace at bounding box center [569, 257] width 1139 height 515
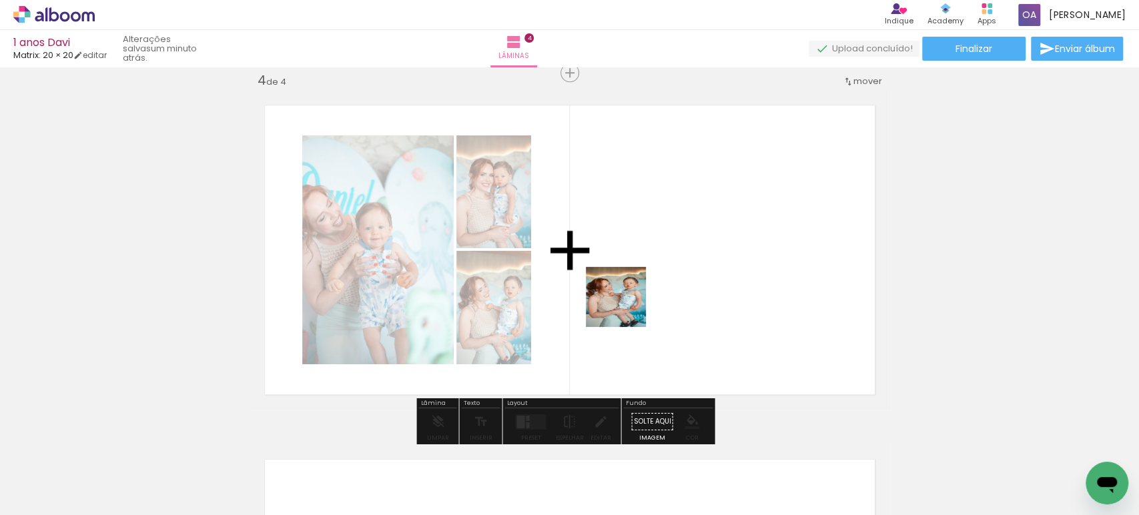
drag, startPoint x: 587, startPoint y: 477, endPoint x: 637, endPoint y: 287, distance: 196.0
click at [637, 287] on quentale-workspace at bounding box center [569, 257] width 1139 height 515
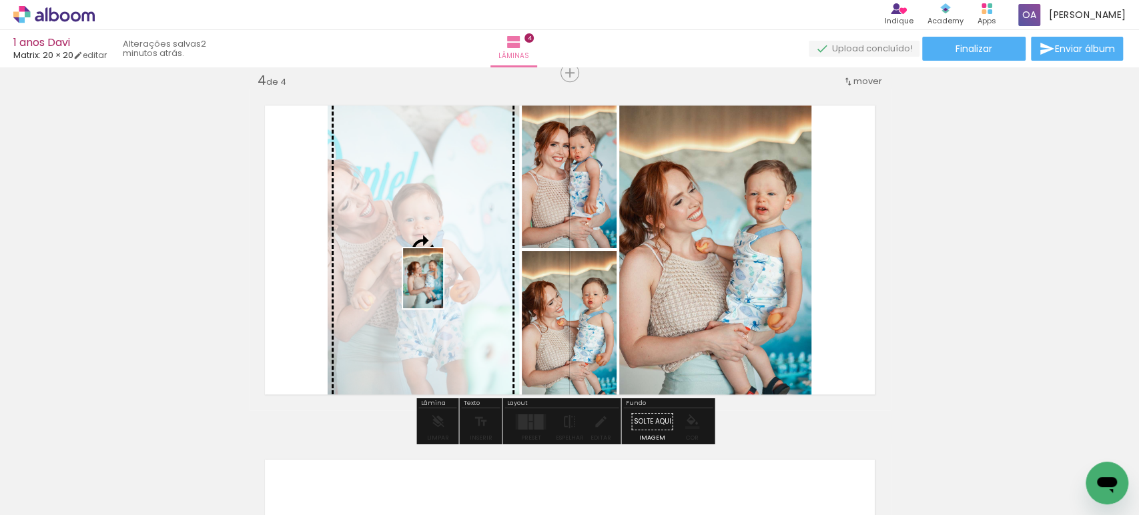
drag, startPoint x: 732, startPoint y: 481, endPoint x: 443, endPoint y: 288, distance: 347.1
click at [443, 288] on quentale-workspace at bounding box center [569, 257] width 1139 height 515
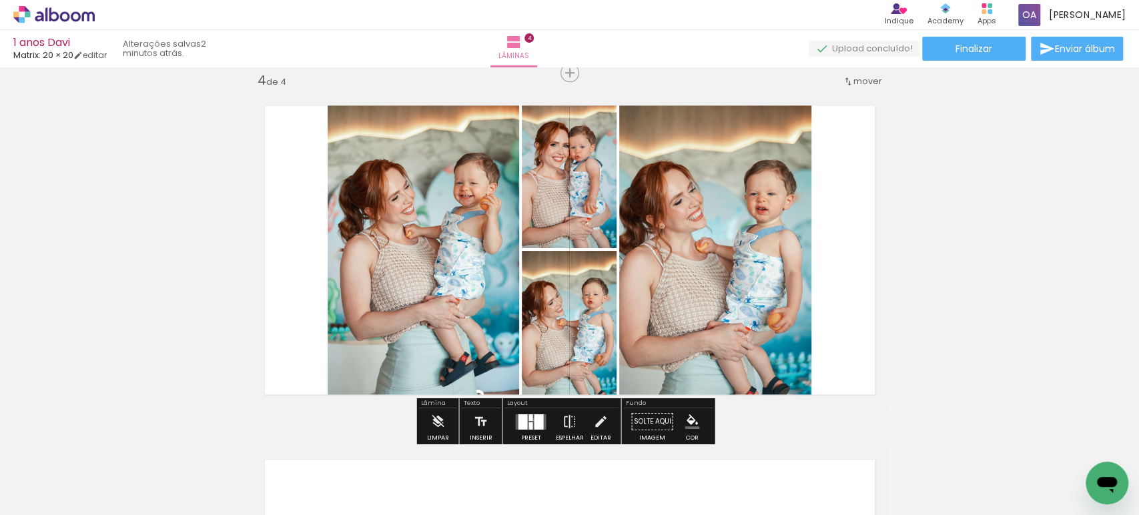
click at [534, 419] on div at bounding box center [538, 421] width 9 height 15
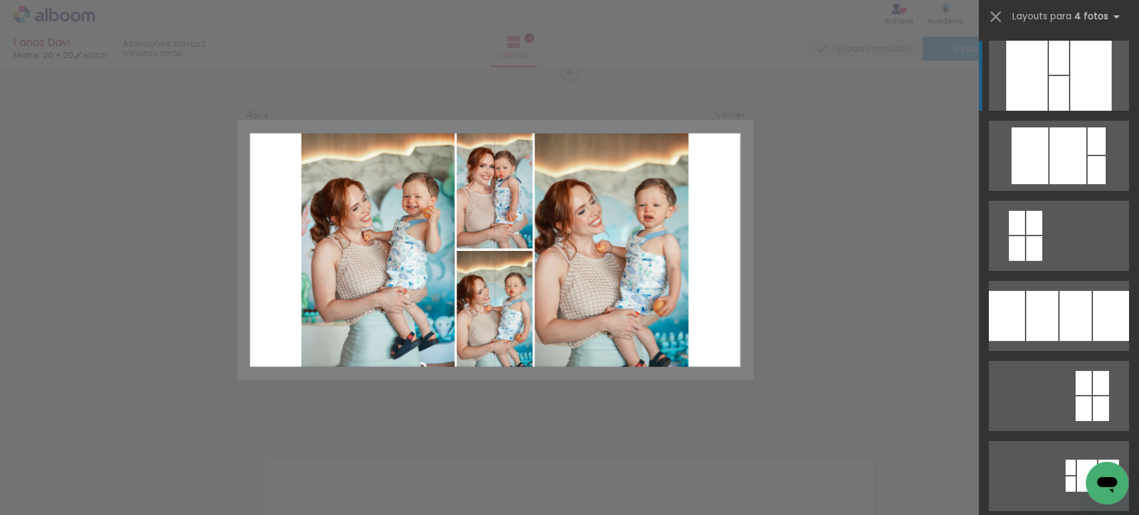
scroll to position [440, 0]
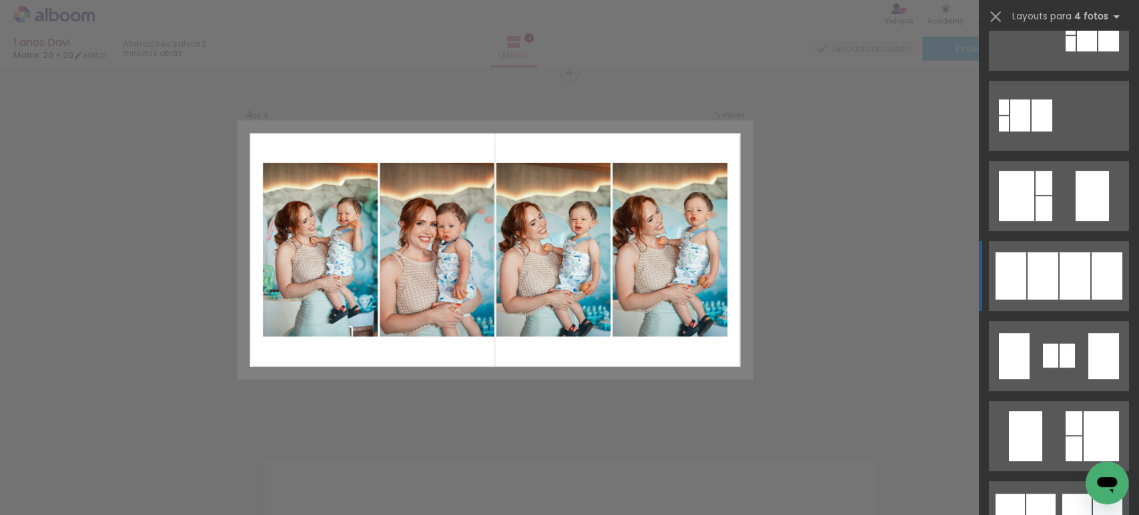
click at [1048, 289] on div at bounding box center [1043, 275] width 31 height 47
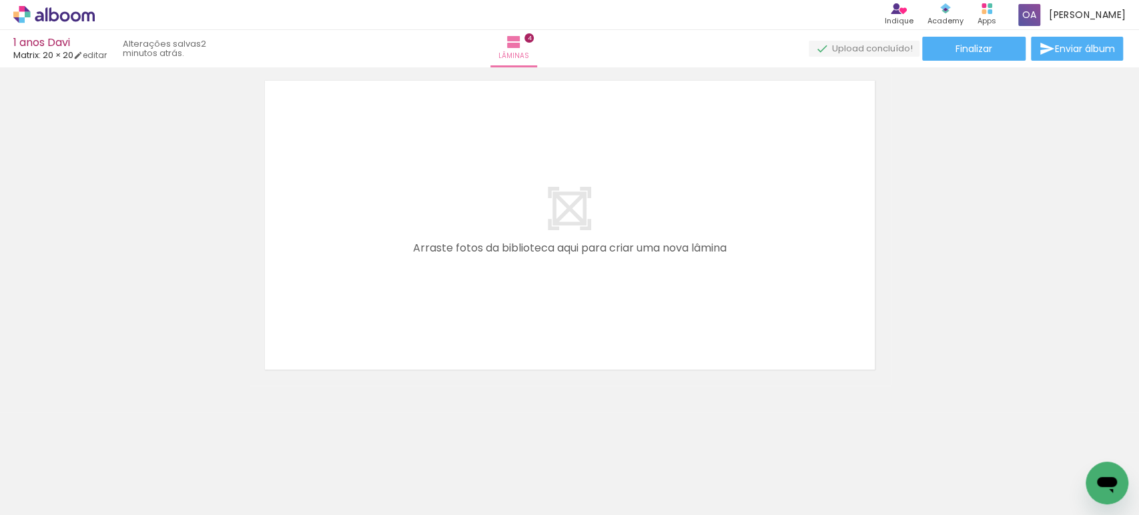
scroll to position [0, 646]
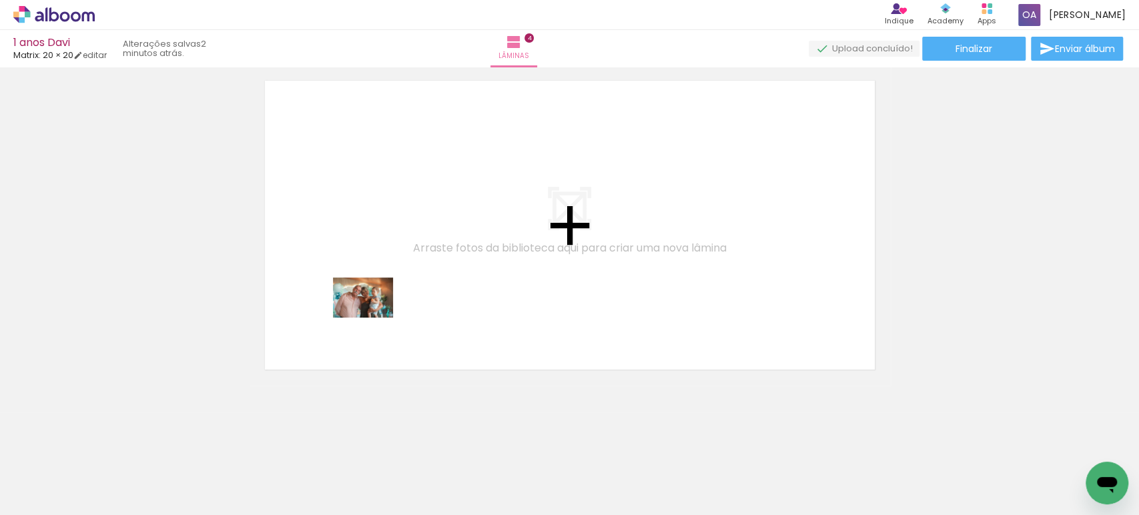
drag, startPoint x: 252, startPoint y: 474, endPoint x: 373, endPoint y: 314, distance: 200.6
click at [373, 314] on quentale-workspace at bounding box center [569, 257] width 1139 height 515
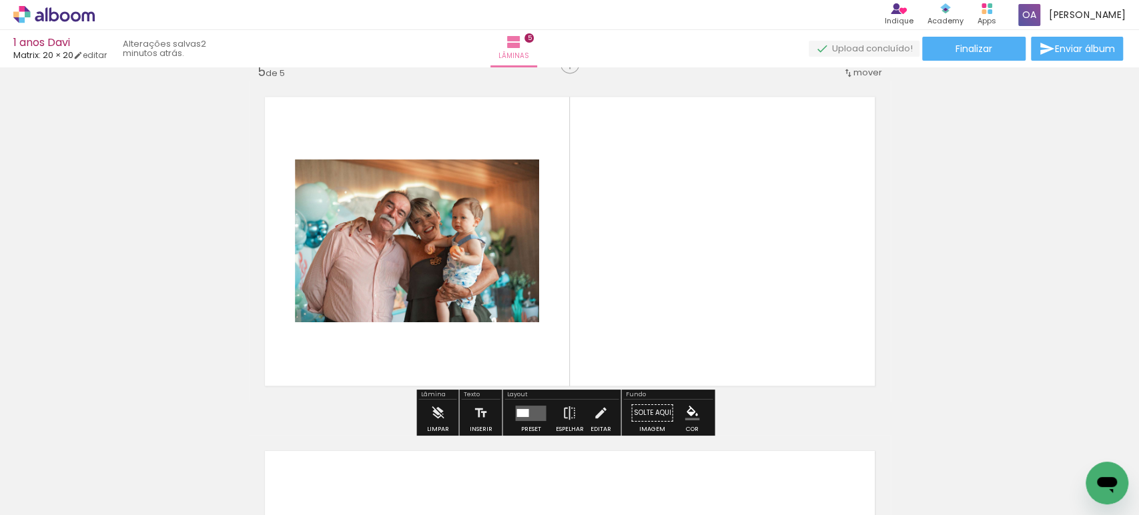
scroll to position [1434, 0]
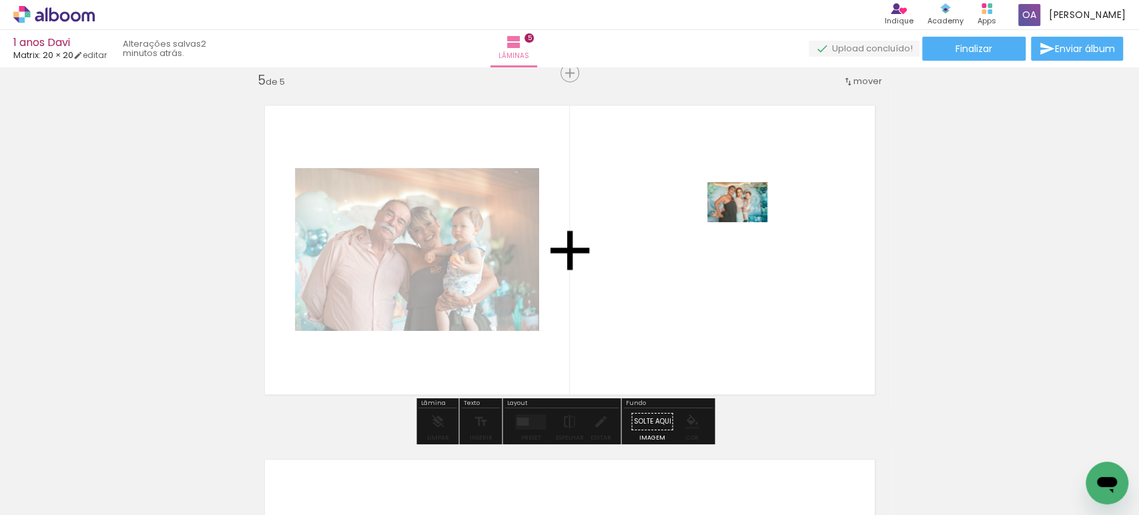
drag, startPoint x: 470, startPoint y: 477, endPoint x: 747, endPoint y: 222, distance: 376.9
click at [747, 222] on quentale-workspace at bounding box center [569, 257] width 1139 height 515
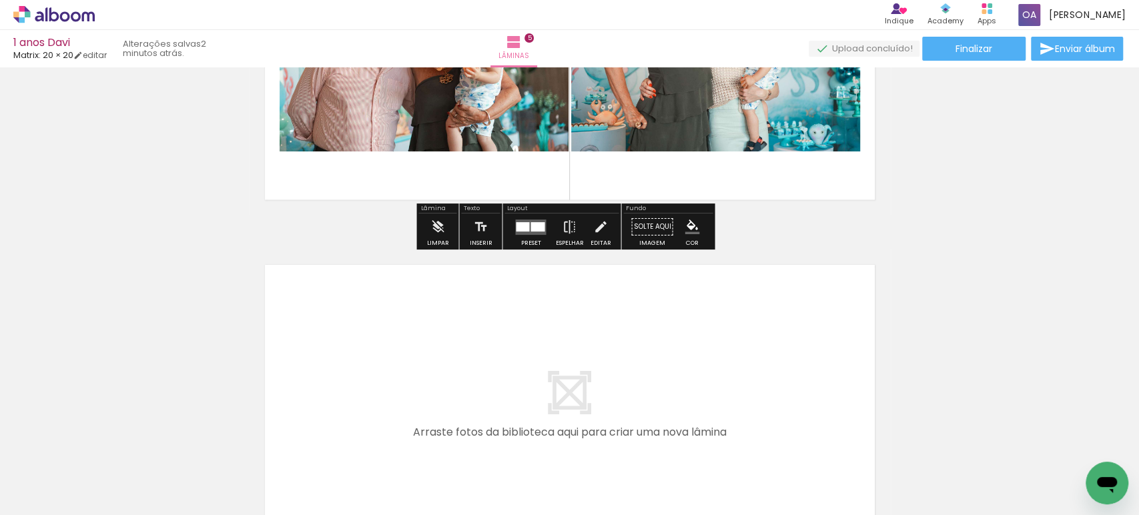
scroll to position [1813, 0]
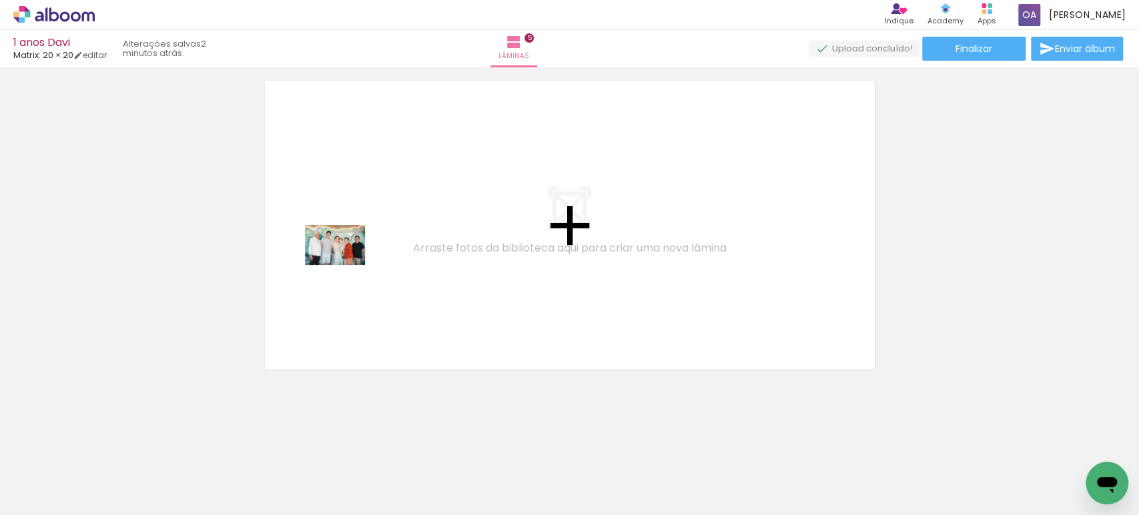
drag, startPoint x: 364, startPoint y: 478, endPoint x: 345, endPoint y: 265, distance: 213.7
click at [345, 265] on quentale-workspace at bounding box center [569, 257] width 1139 height 515
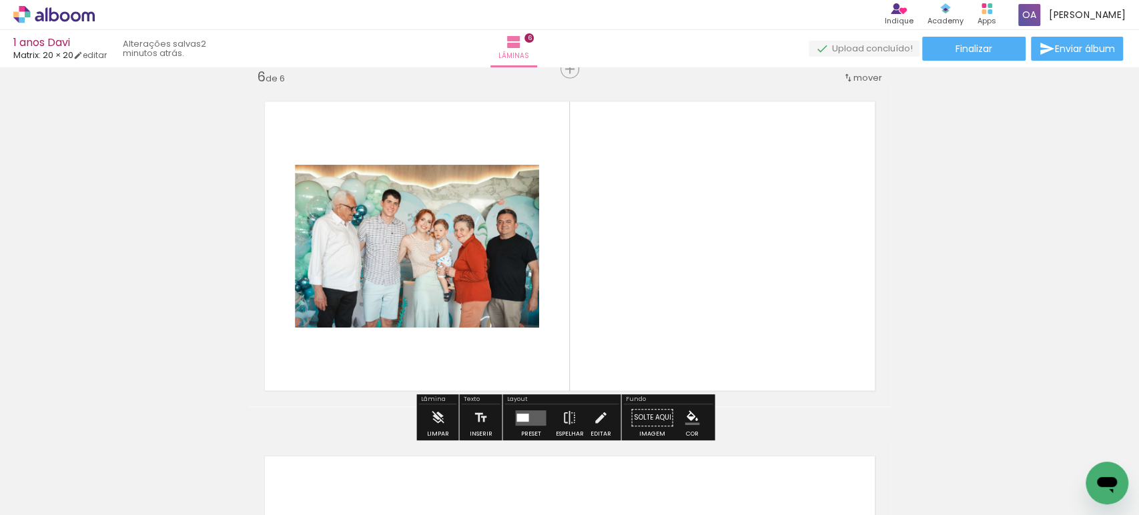
scroll to position [1789, 0]
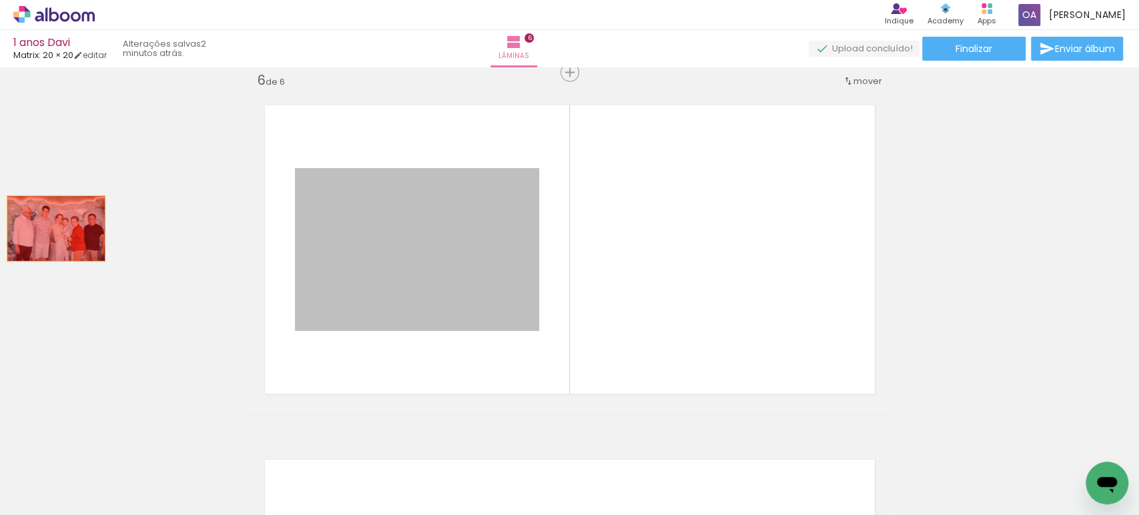
drag, startPoint x: 424, startPoint y: 268, endPoint x: 50, endPoint y: 229, distance: 375.8
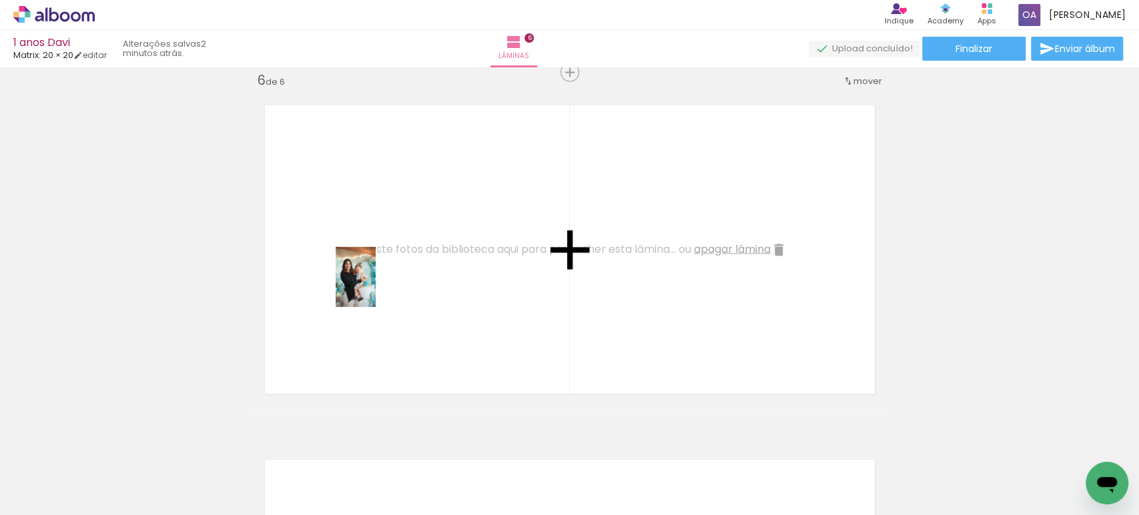
drag, startPoint x: 320, startPoint y: 469, endPoint x: 376, endPoint y: 287, distance: 189.8
click at [376, 287] on quentale-workspace at bounding box center [569, 257] width 1139 height 515
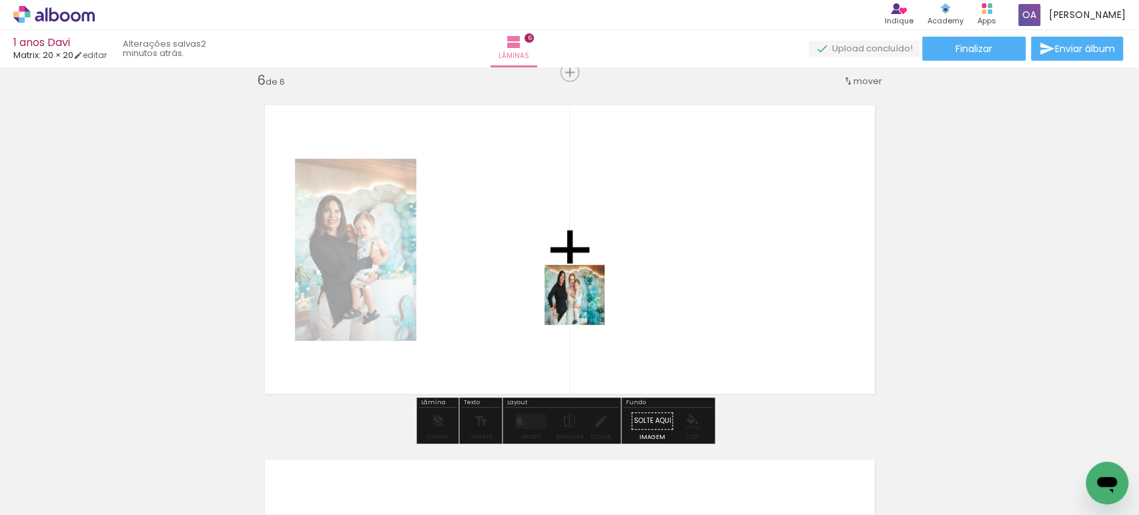
drag, startPoint x: 531, startPoint y: 474, endPoint x: 585, endPoint y: 305, distance: 177.3
click at [585, 305] on quentale-workspace at bounding box center [569, 257] width 1139 height 515
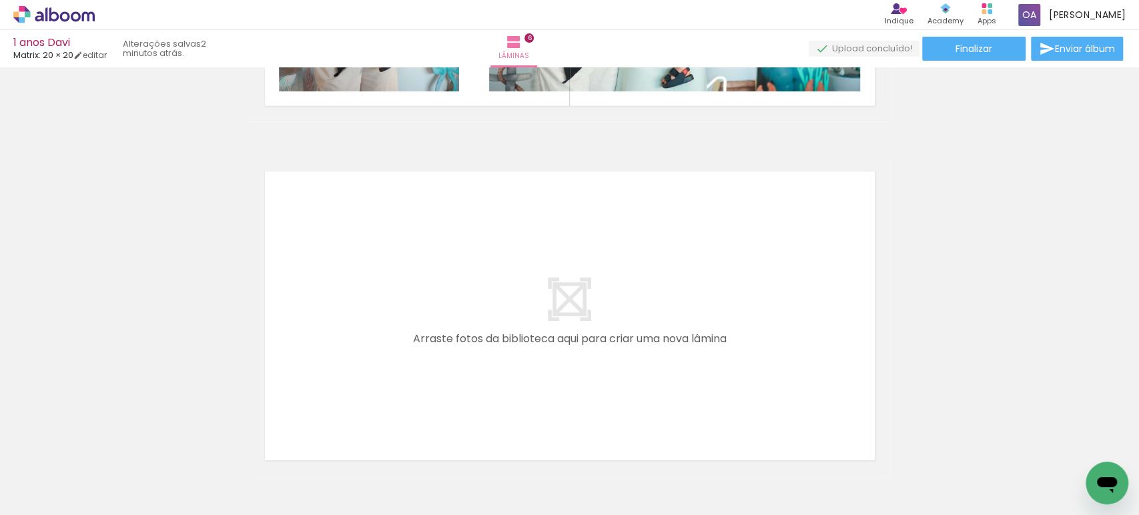
scroll to position [2055, 0]
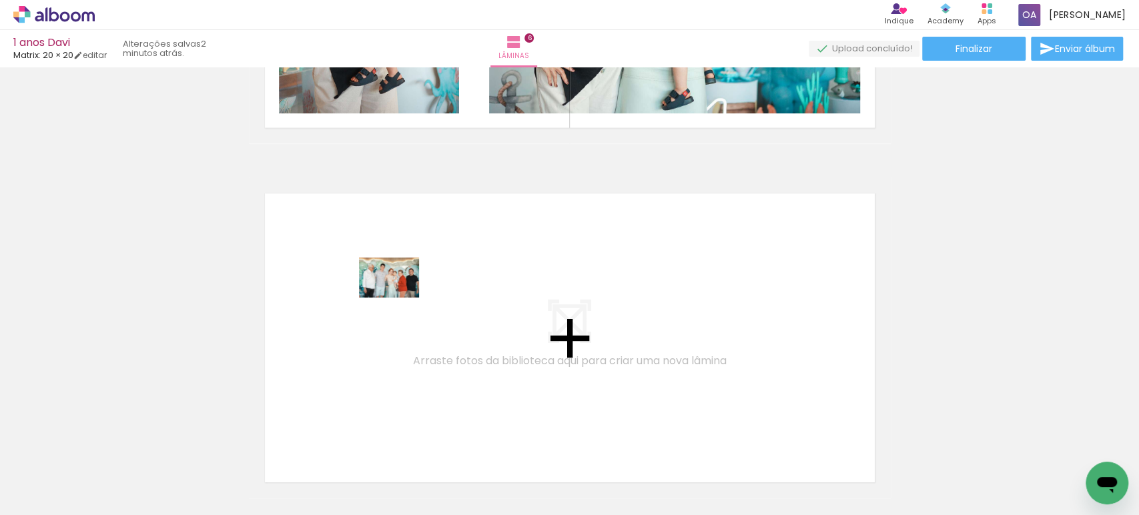
drag, startPoint x: 386, startPoint y: 465, endPoint x: 399, endPoint y: 298, distance: 168.0
click at [399, 298] on quentale-workspace at bounding box center [569, 257] width 1139 height 515
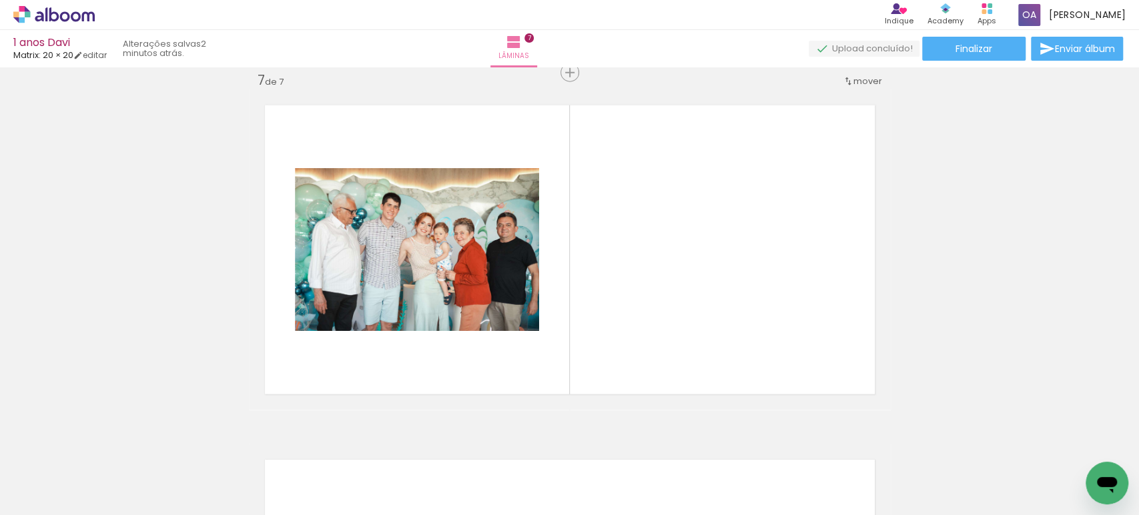
scroll to position [0, 0]
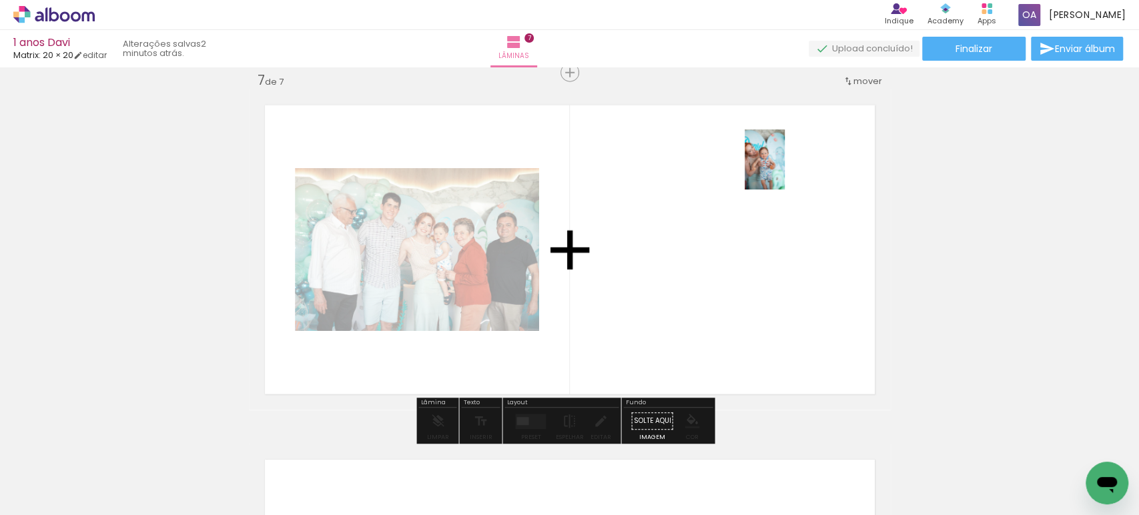
drag, startPoint x: 217, startPoint y: 469, endPoint x: 785, endPoint y: 170, distance: 641.8
click at [785, 170] on quentale-workspace at bounding box center [569, 257] width 1139 height 515
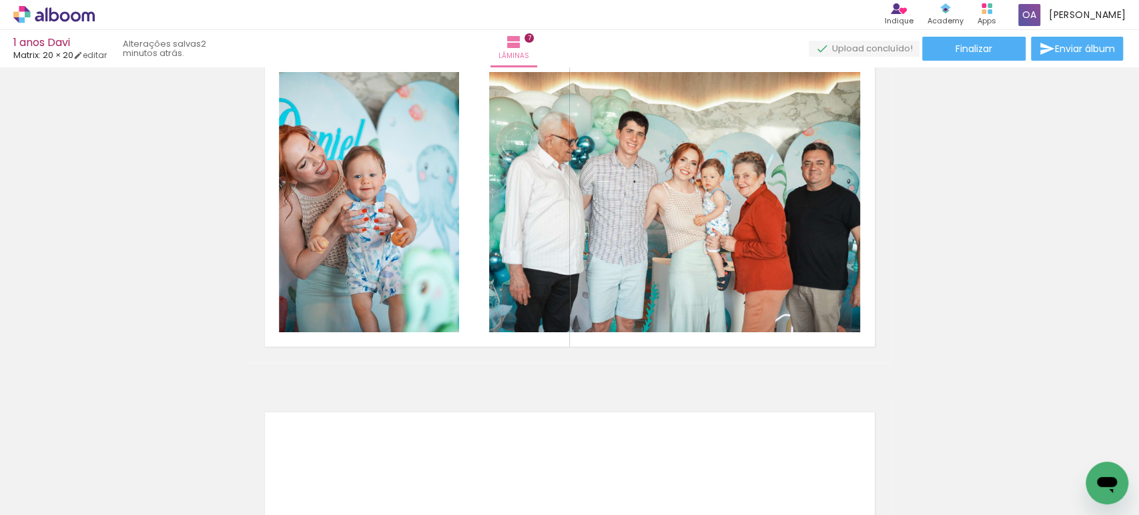
scroll to position [2182, 0]
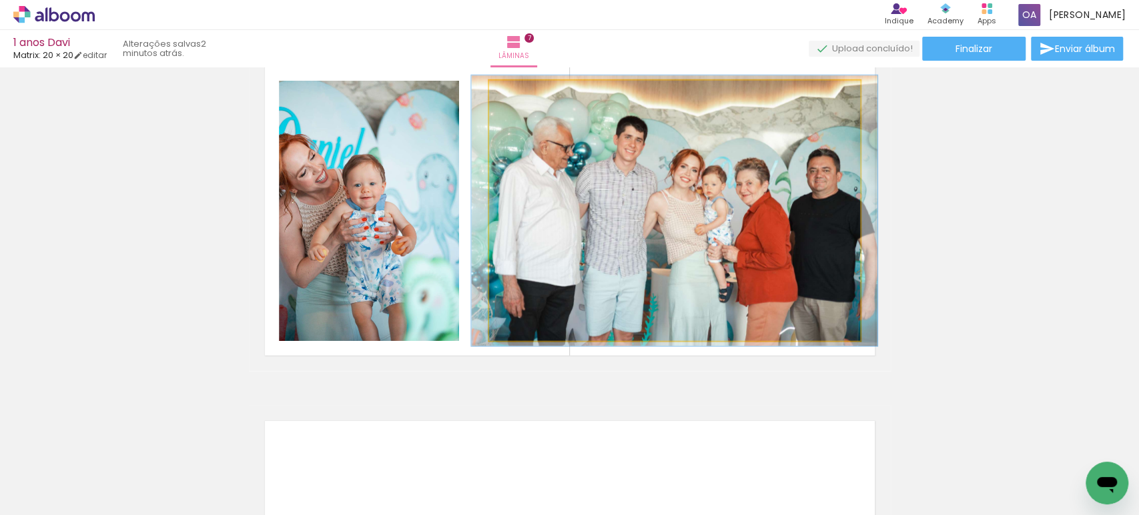
type paper-slider "104"
click at [523, 96] on div at bounding box center [521, 94] width 21 height 21
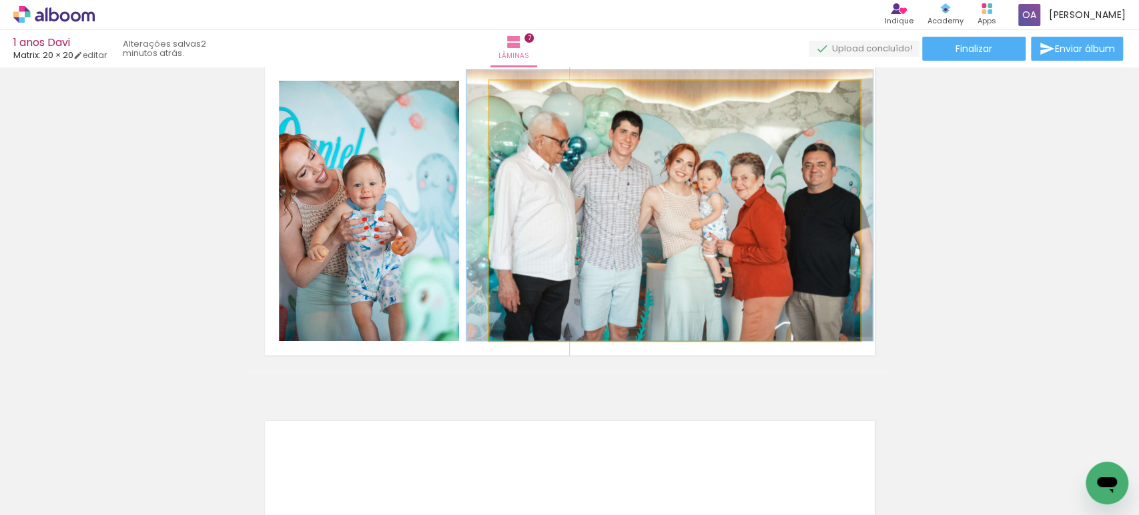
drag, startPoint x: 635, startPoint y: 183, endPoint x: 630, endPoint y: 174, distance: 10.4
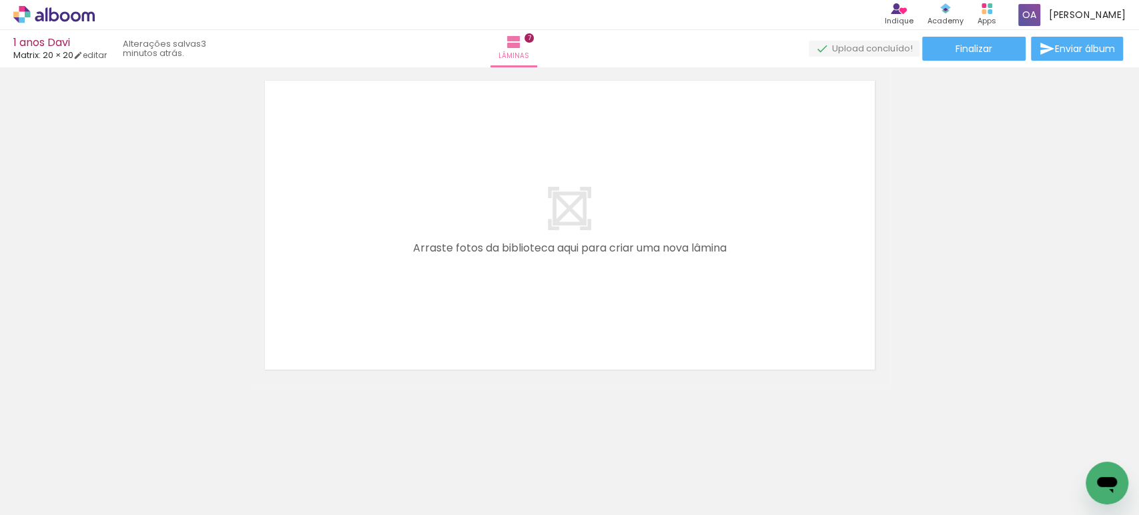
scroll to position [0, 1040]
drag, startPoint x: 201, startPoint y: 481, endPoint x: 254, endPoint y: 487, distance: 53.1
click at [252, 487] on quentale-thumb at bounding box center [214, 470] width 75 height 77
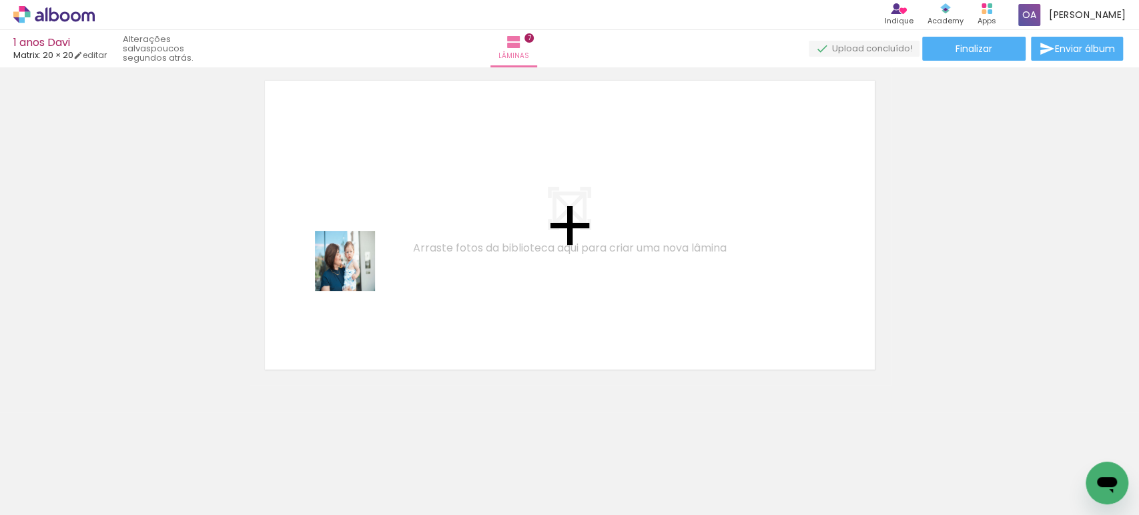
drag, startPoint x: 293, startPoint y: 478, endPoint x: 355, endPoint y: 271, distance: 216.0
click at [355, 271] on quentale-workspace at bounding box center [569, 257] width 1139 height 515
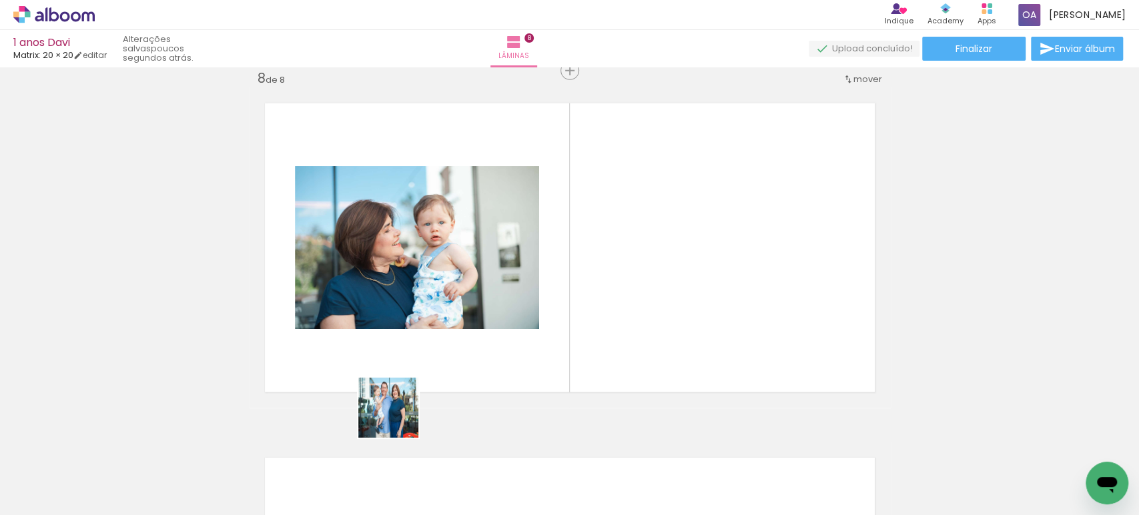
scroll to position [2497, 0]
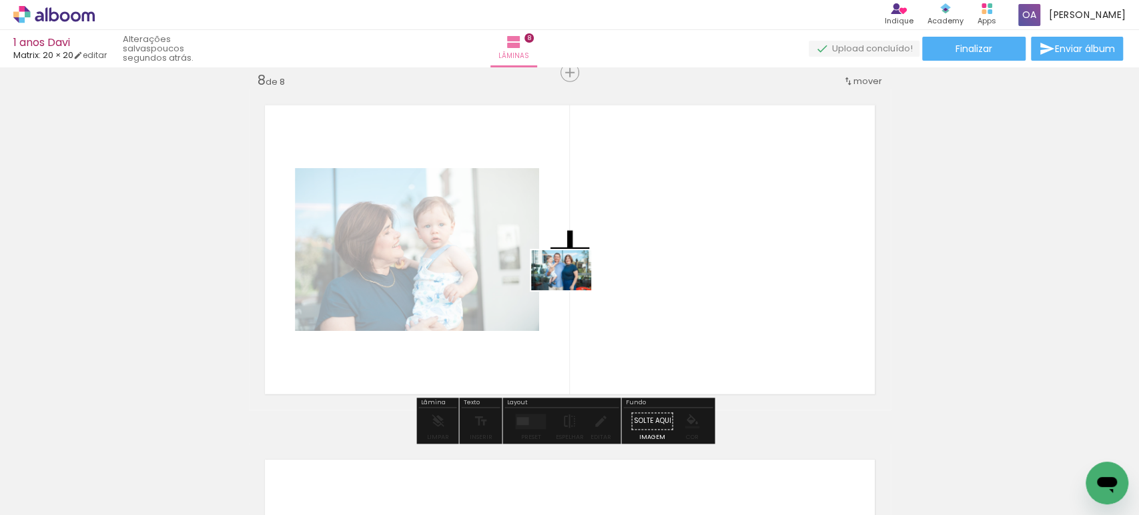
drag, startPoint x: 360, startPoint y: 466, endPoint x: 571, endPoint y: 290, distance: 274.9
click at [571, 290] on quentale-workspace at bounding box center [569, 257] width 1139 height 515
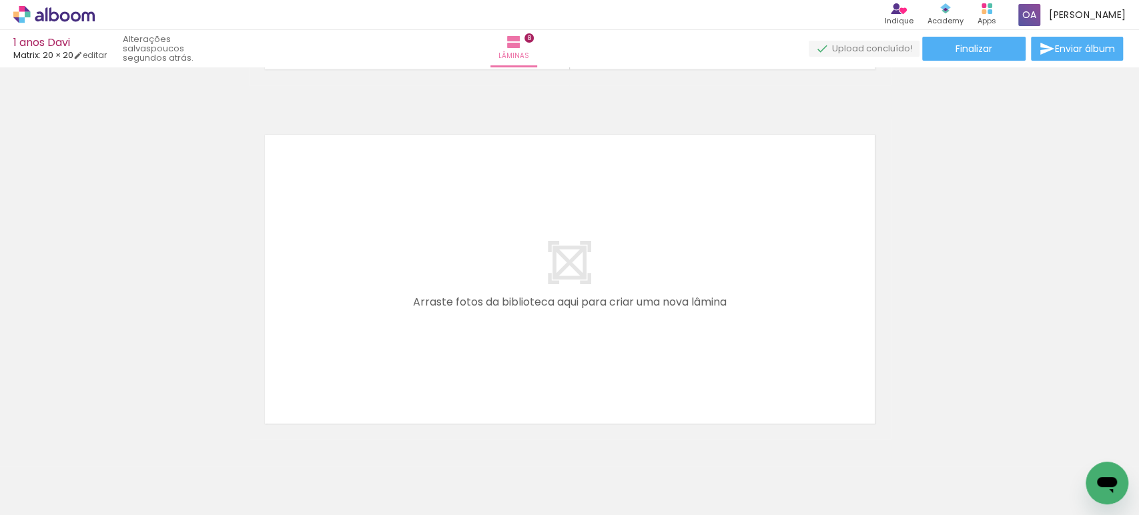
scroll to position [2876, 0]
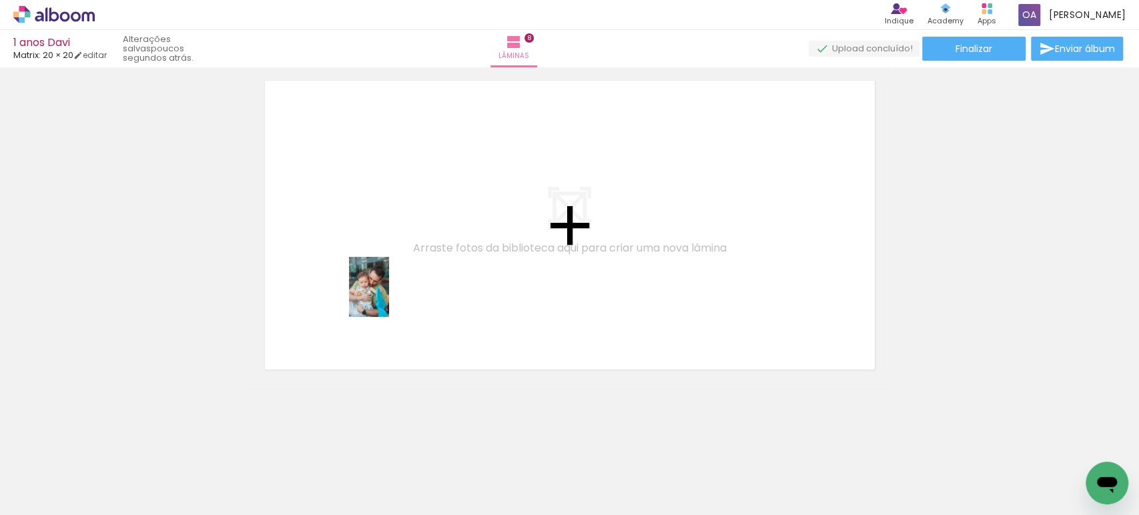
drag, startPoint x: 455, startPoint y: 487, endPoint x: 389, endPoint y: 297, distance: 201.4
click at [389, 297] on quentale-workspace at bounding box center [569, 257] width 1139 height 515
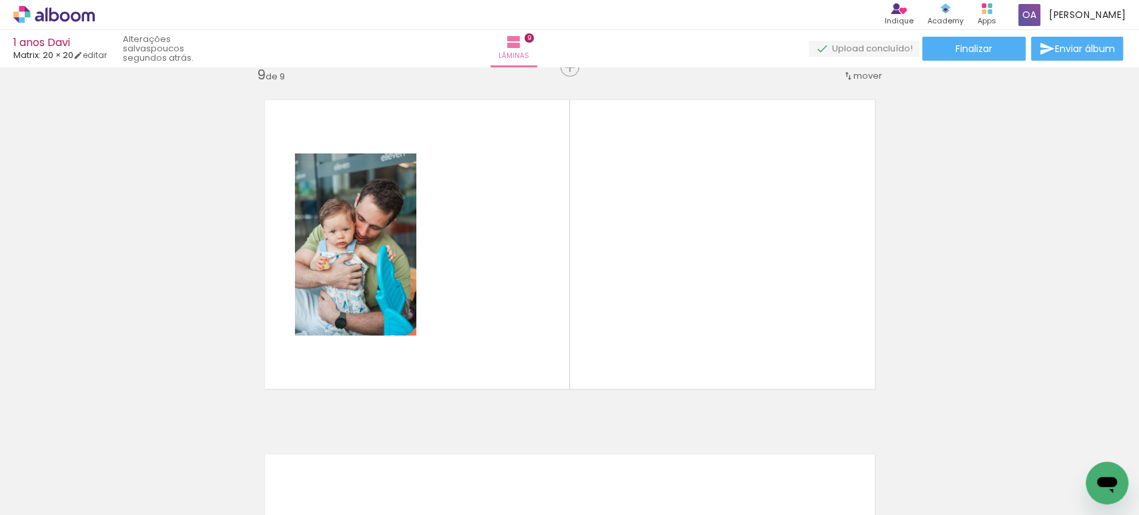
scroll to position [2851, 0]
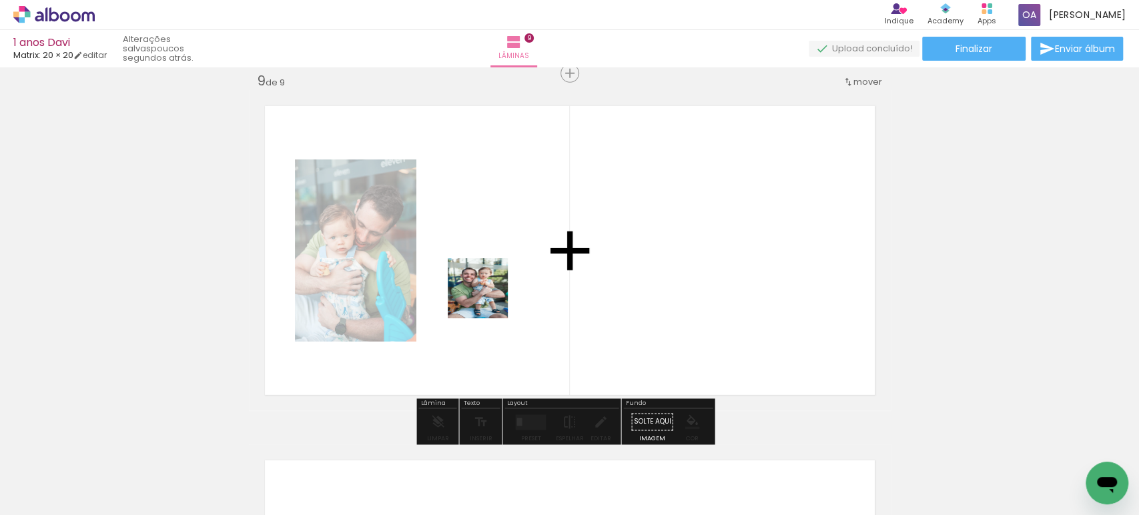
drag, startPoint x: 504, startPoint y: 425, endPoint x: 487, endPoint y: 296, distance: 130.0
click at [487, 296] on quentale-workspace at bounding box center [569, 257] width 1139 height 515
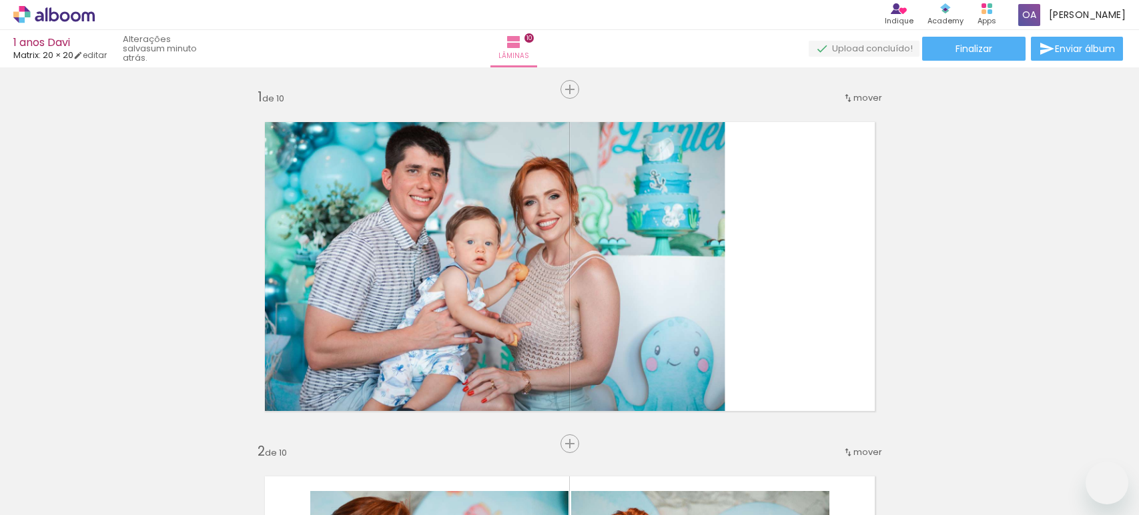
click at [0, 0] on slot at bounding box center [0, 0] width 0 height 0
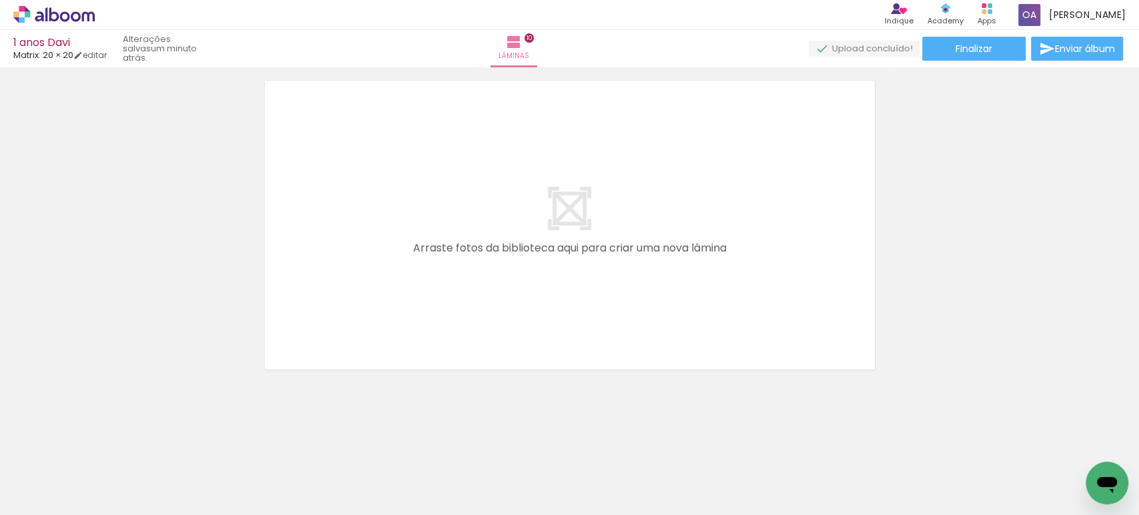
scroll to position [0, 1553]
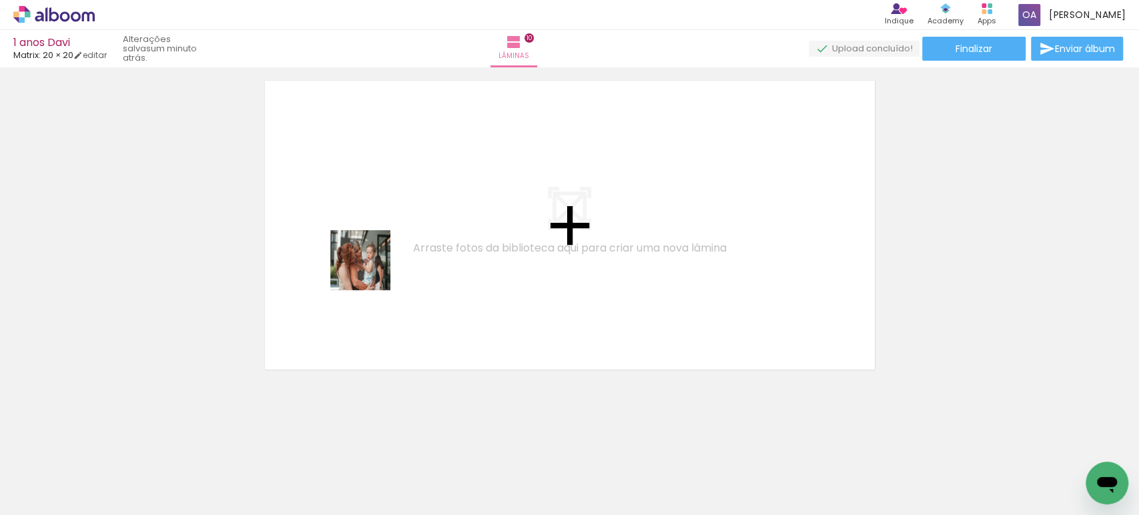
drag, startPoint x: 313, startPoint y: 480, endPoint x: 370, endPoint y: 270, distance: 217.3
click at [370, 270] on quentale-workspace at bounding box center [569, 257] width 1139 height 515
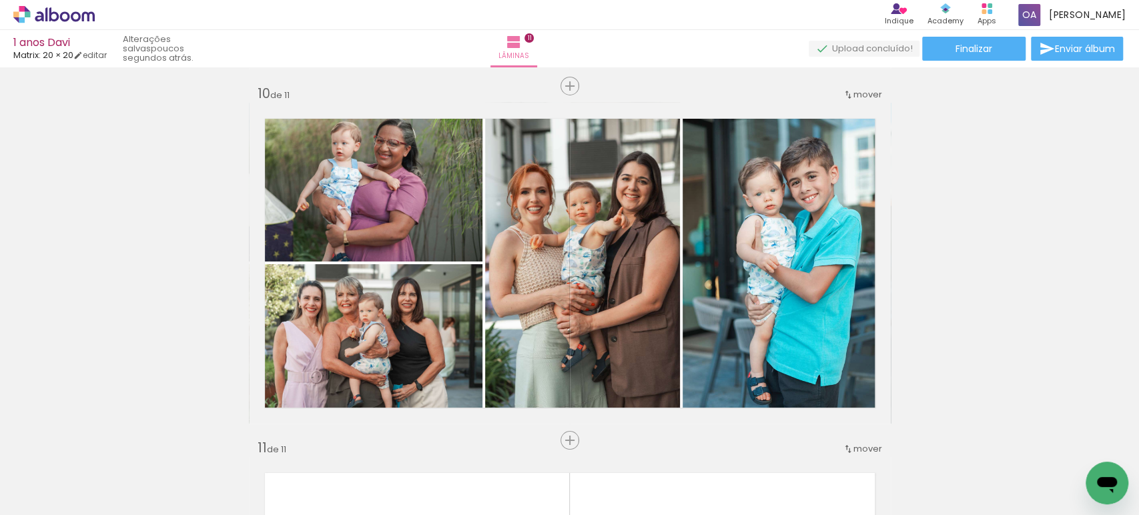
scroll to position [3186, 0]
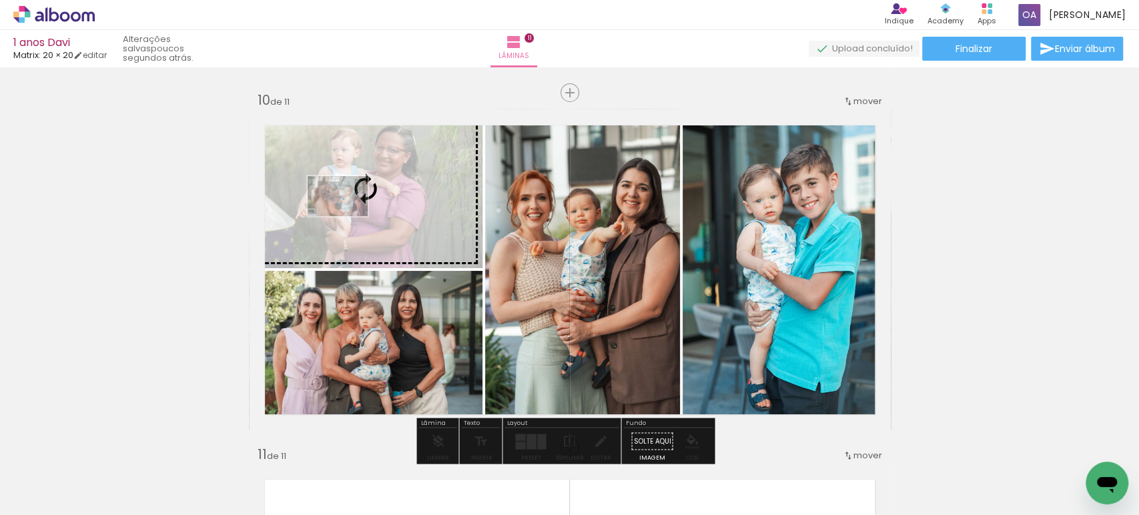
drag, startPoint x: 302, startPoint y: 475, endPoint x: 348, endPoint y: 216, distance: 263.0
click at [348, 216] on quentale-workspace at bounding box center [569, 257] width 1139 height 515
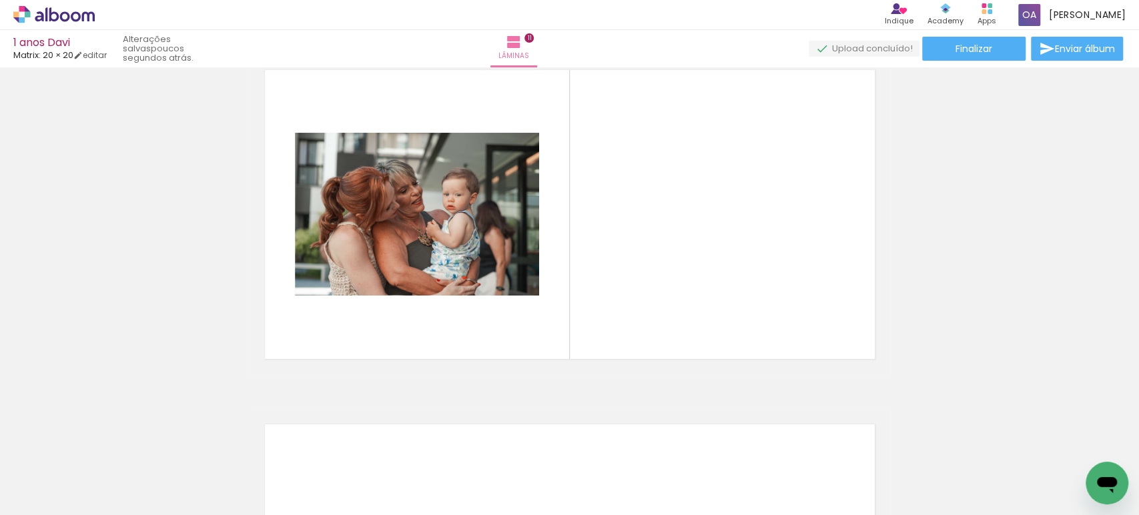
scroll to position [3559, 0]
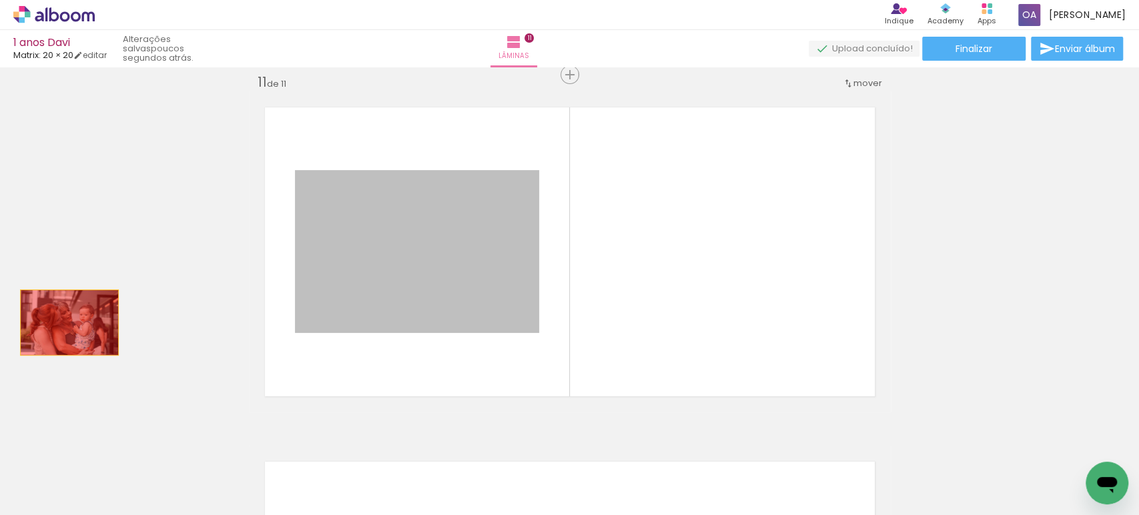
drag, startPoint x: 366, startPoint y: 296, endPoint x: 63, endPoint y: 322, distance: 303.4
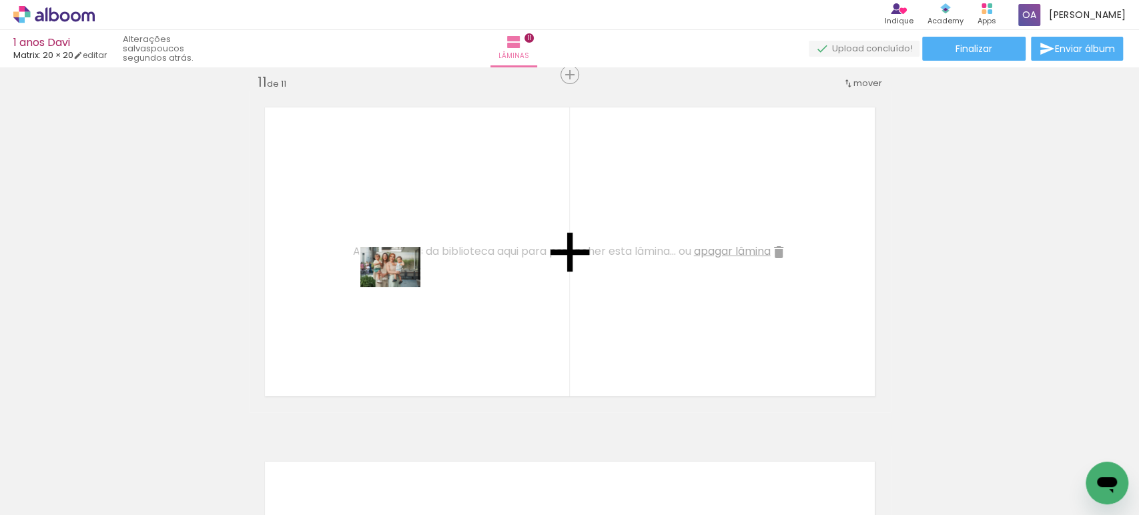
drag, startPoint x: 456, startPoint y: 482, endPoint x: 400, endPoint y: 287, distance: 202.6
click at [400, 287] on quentale-workspace at bounding box center [569, 257] width 1139 height 515
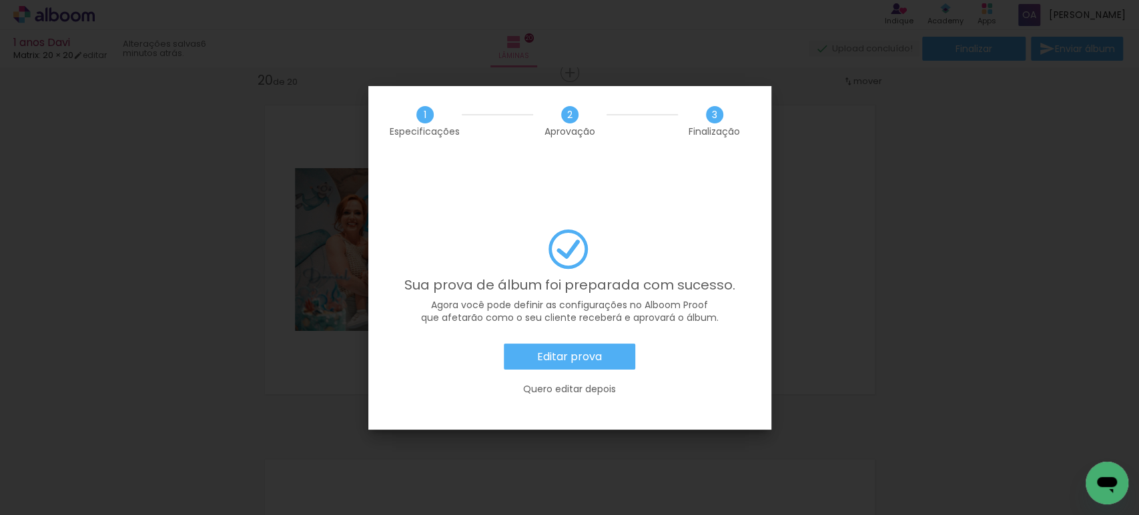
scroll to position [0, 2114]
click at [0, 0] on slot "Editar prova" at bounding box center [0, 0] width 0 height 0
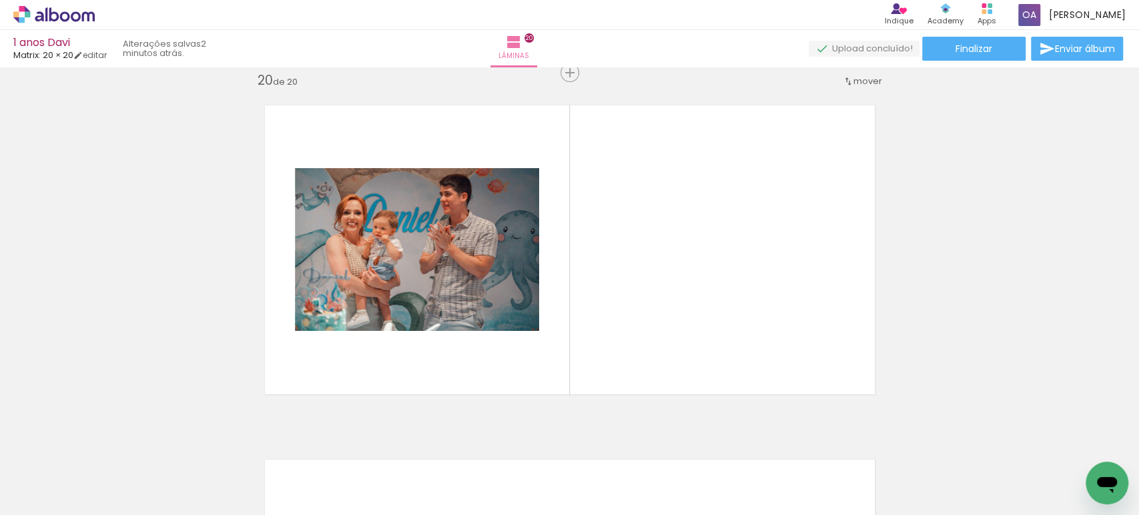
scroll to position [0, 2114]
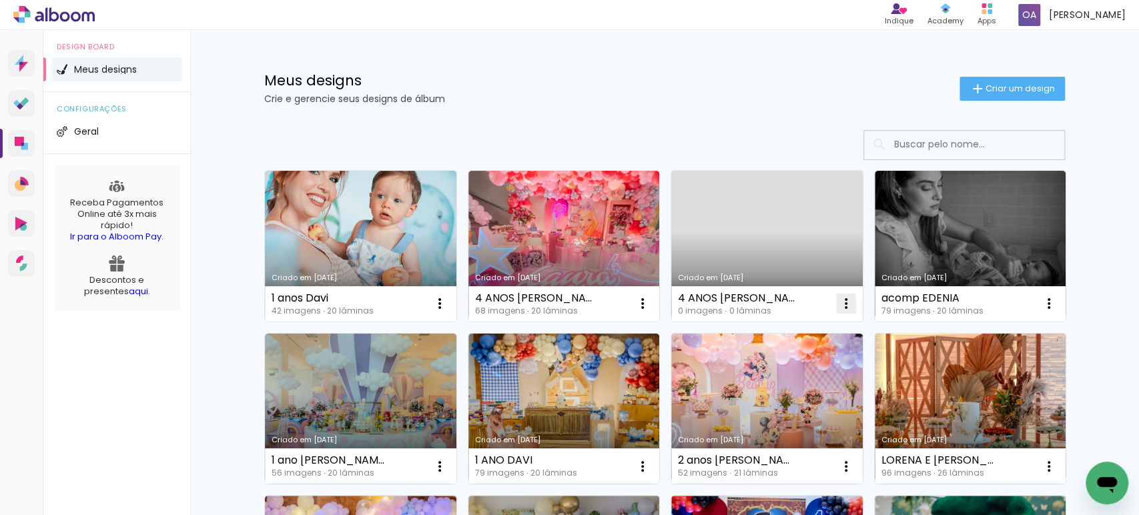
click at [842, 303] on iron-icon at bounding box center [846, 304] width 16 height 16
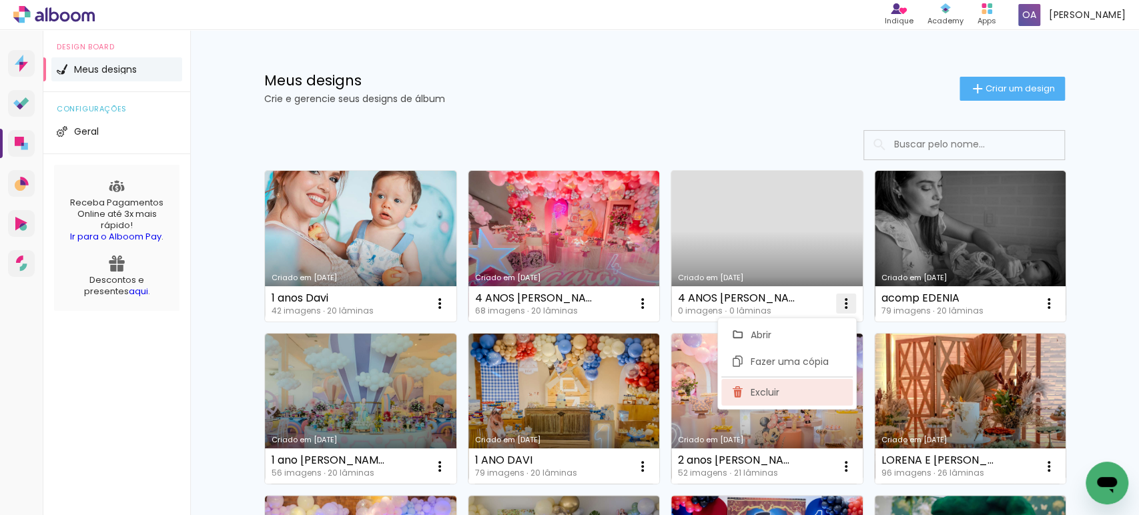
click at [758, 392] on span "Excluir" at bounding box center [765, 392] width 29 height 9
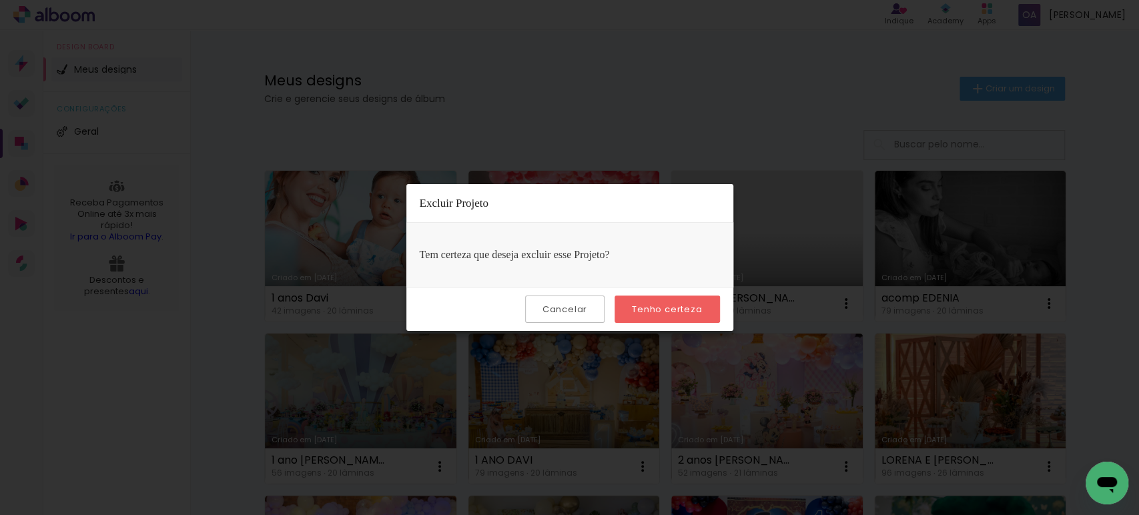
click at [630, 314] on paper-button "Tenho certeza" at bounding box center [667, 309] width 105 height 27
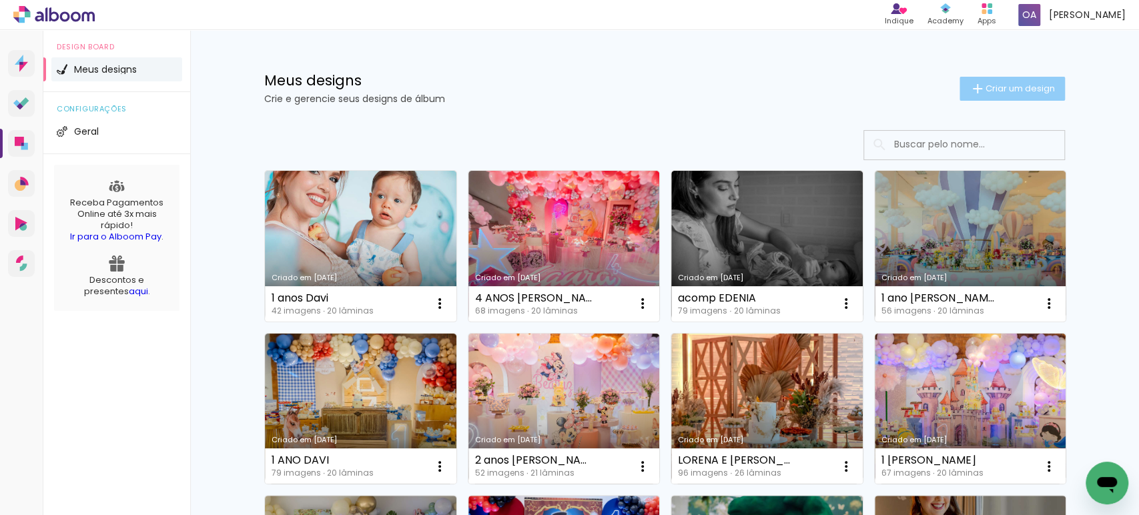
click at [1000, 89] on span "Criar um design" at bounding box center [1020, 88] width 69 height 9
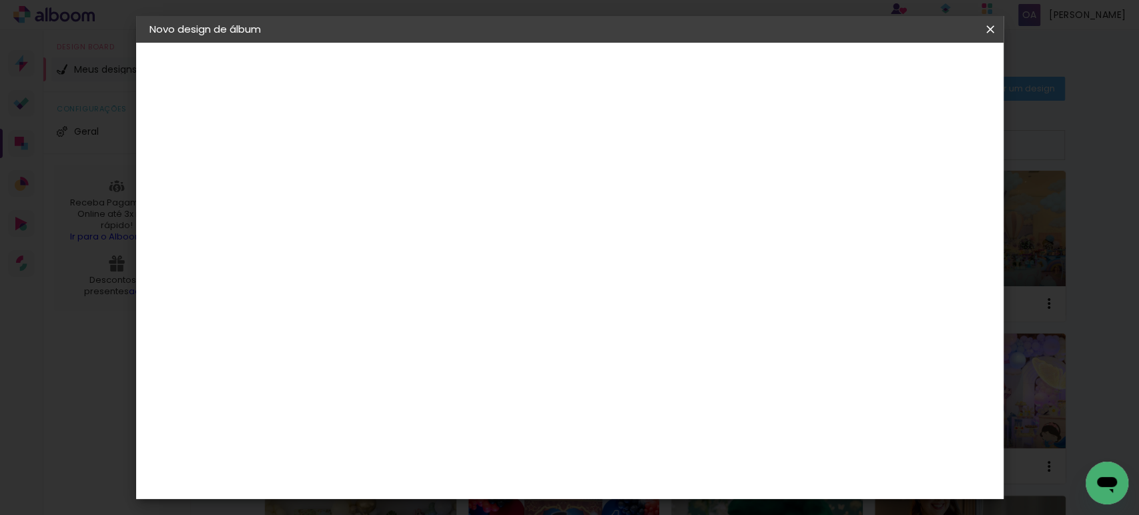
click at [368, 178] on input at bounding box center [368, 179] width 0 height 21
click at [368, 184] on input "3 anoss [PERSON_NAME]" at bounding box center [368, 179] width 0 height 21
type input "3 anos [PERSON_NAME]"
type paper-input "3 anos [PERSON_NAME]"
click at [505, 68] on paper-button "Avançar" at bounding box center [471, 70] width 65 height 23
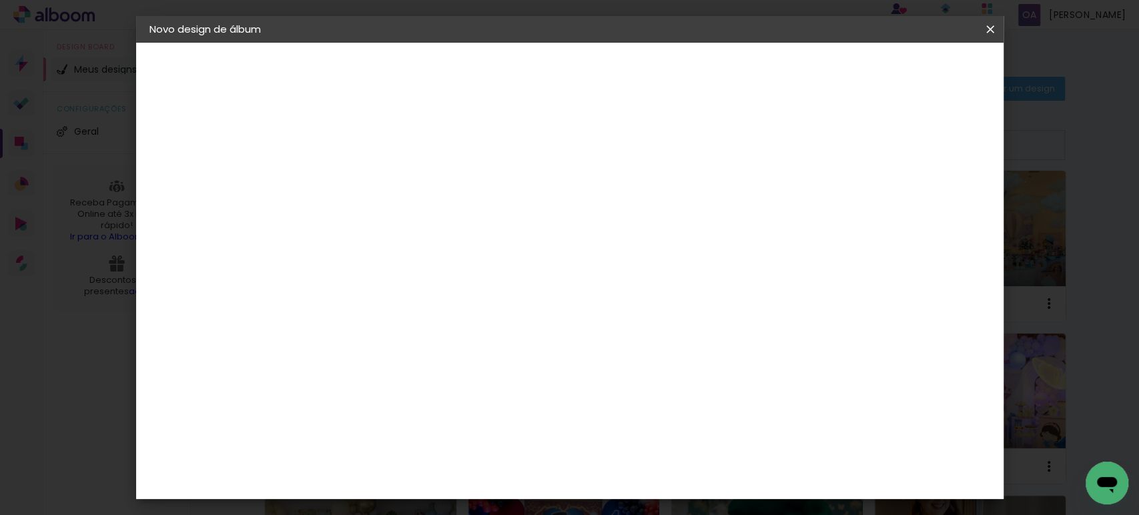
scroll to position [2182, 0]
click at [416, 401] on paper-item "Matrix" at bounding box center [402, 415] width 144 height 29
click at [617, 77] on paper-button "Avançar" at bounding box center [584, 70] width 65 height 23
click at [458, 385] on span "20 × 20" at bounding box center [427, 402] width 62 height 35
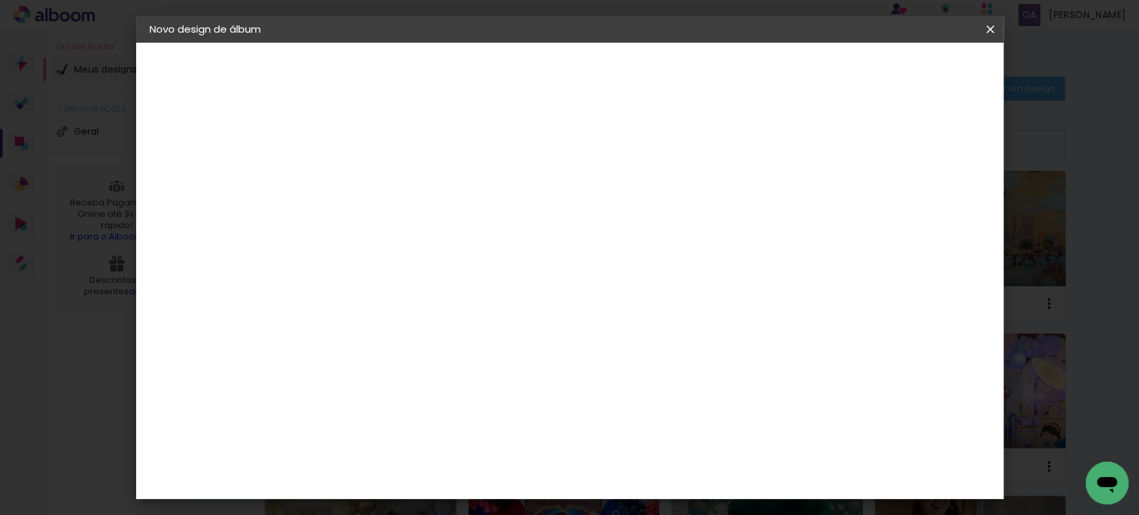
click at [0, 0] on slot "Avançar" at bounding box center [0, 0] width 0 height 0
click at [789, 70] on span "Iniciar design" at bounding box center [758, 70] width 61 height 9
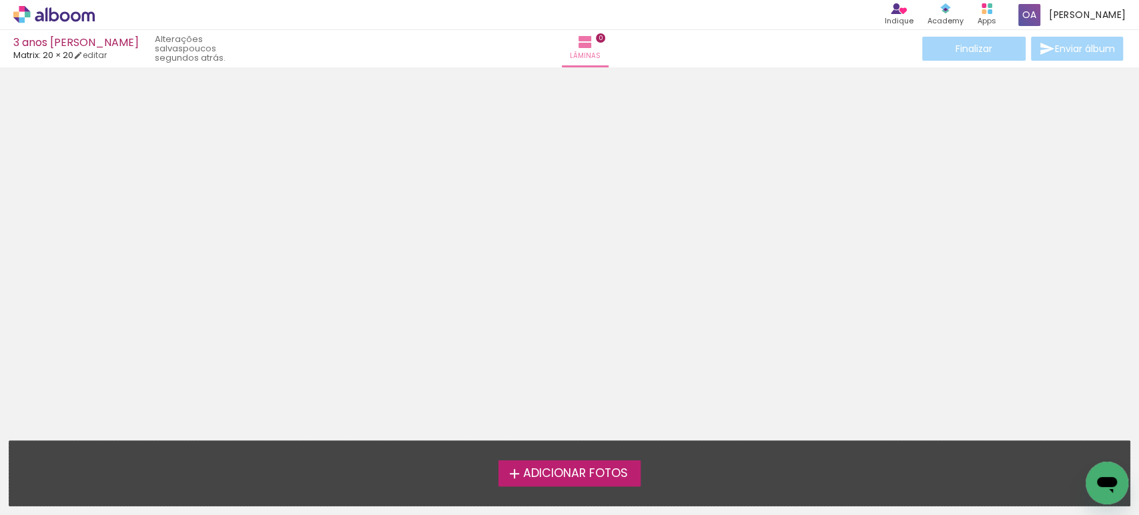
click at [550, 471] on span "Adicionar Fotos" at bounding box center [575, 474] width 105 height 12
click at [0, 0] on input "file" at bounding box center [0, 0] width 0 height 0
